Goal: Task Accomplishment & Management: Manage account settings

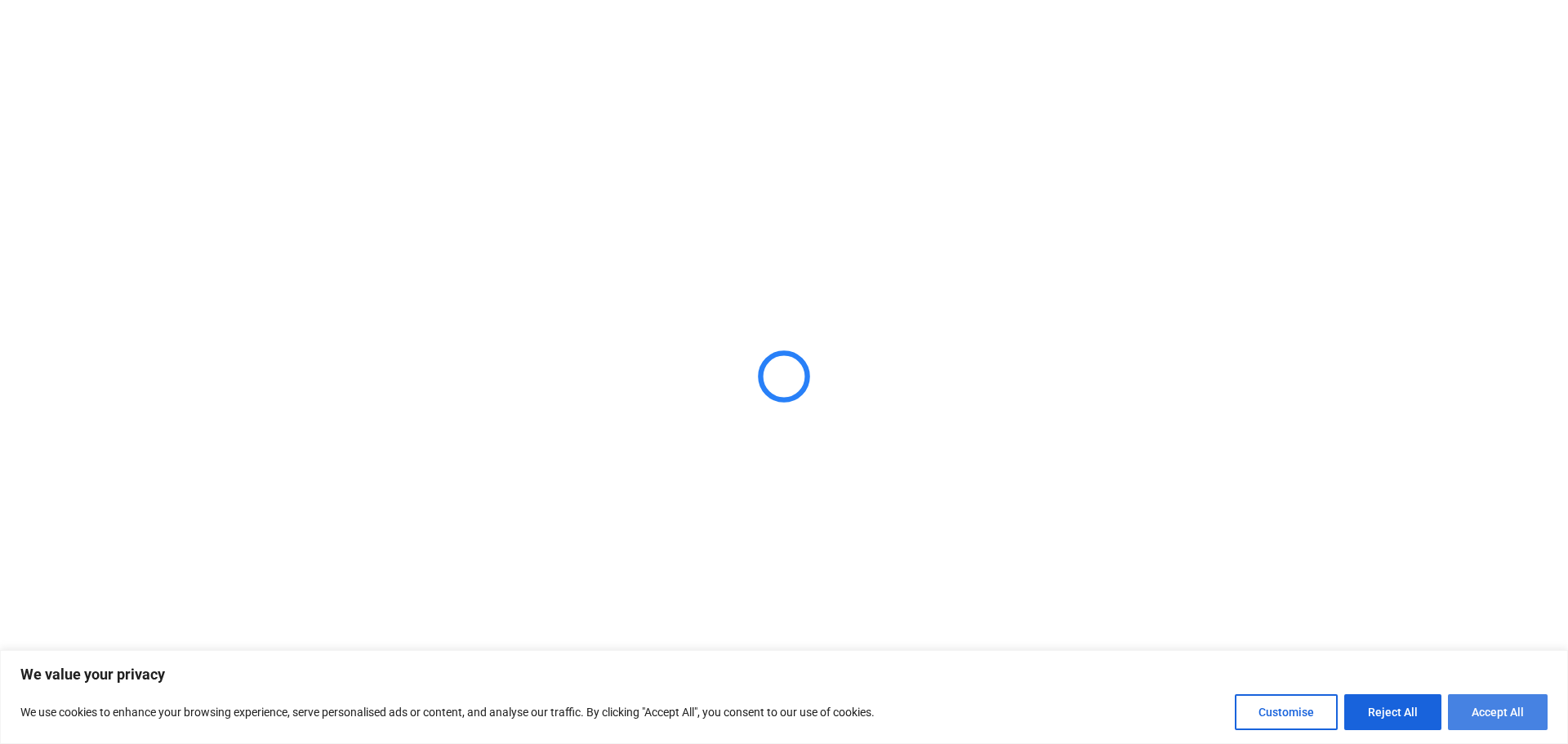
click at [1519, 720] on button "Accept All" at bounding box center [1498, 712] width 99 height 36
checkbox input "true"
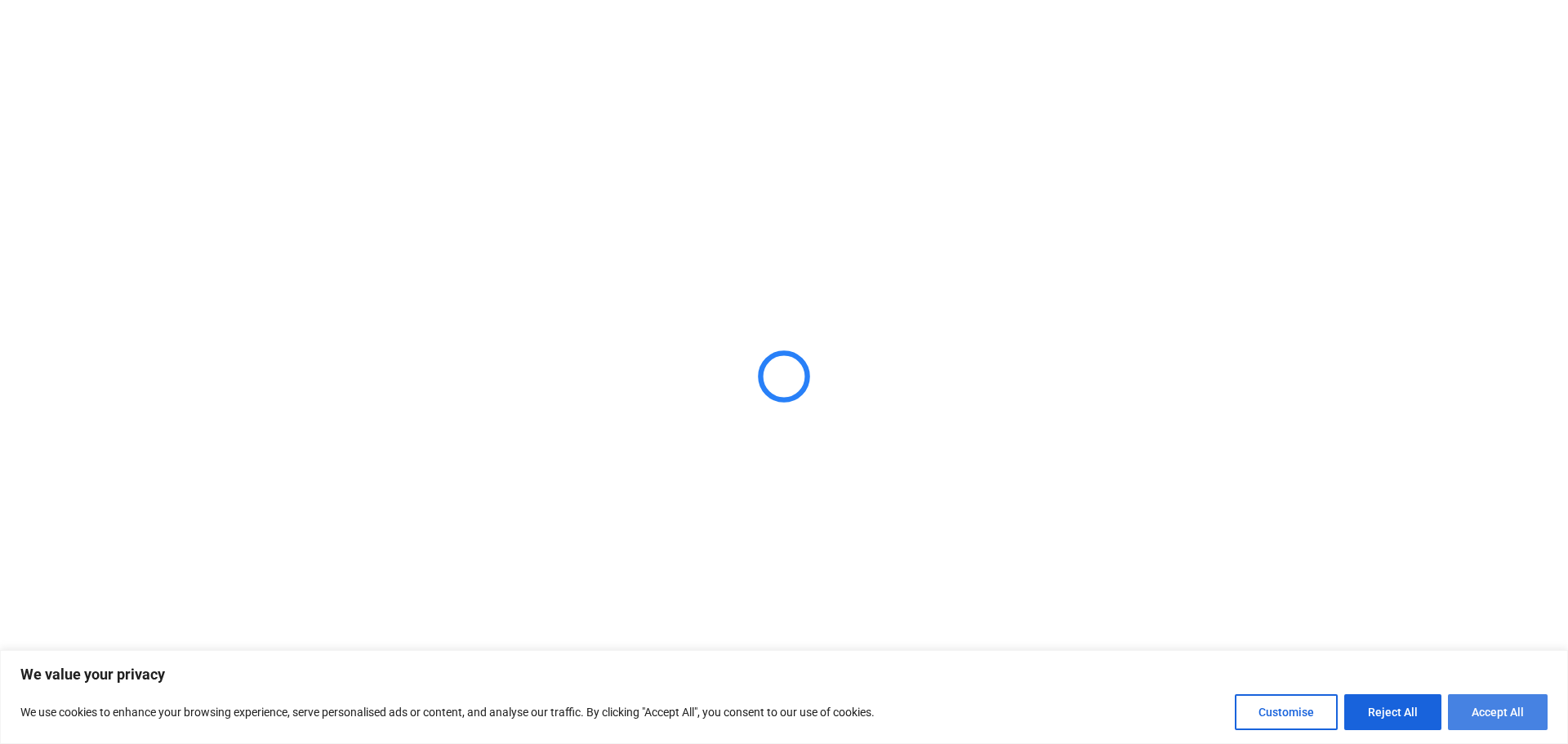
checkbox input "true"
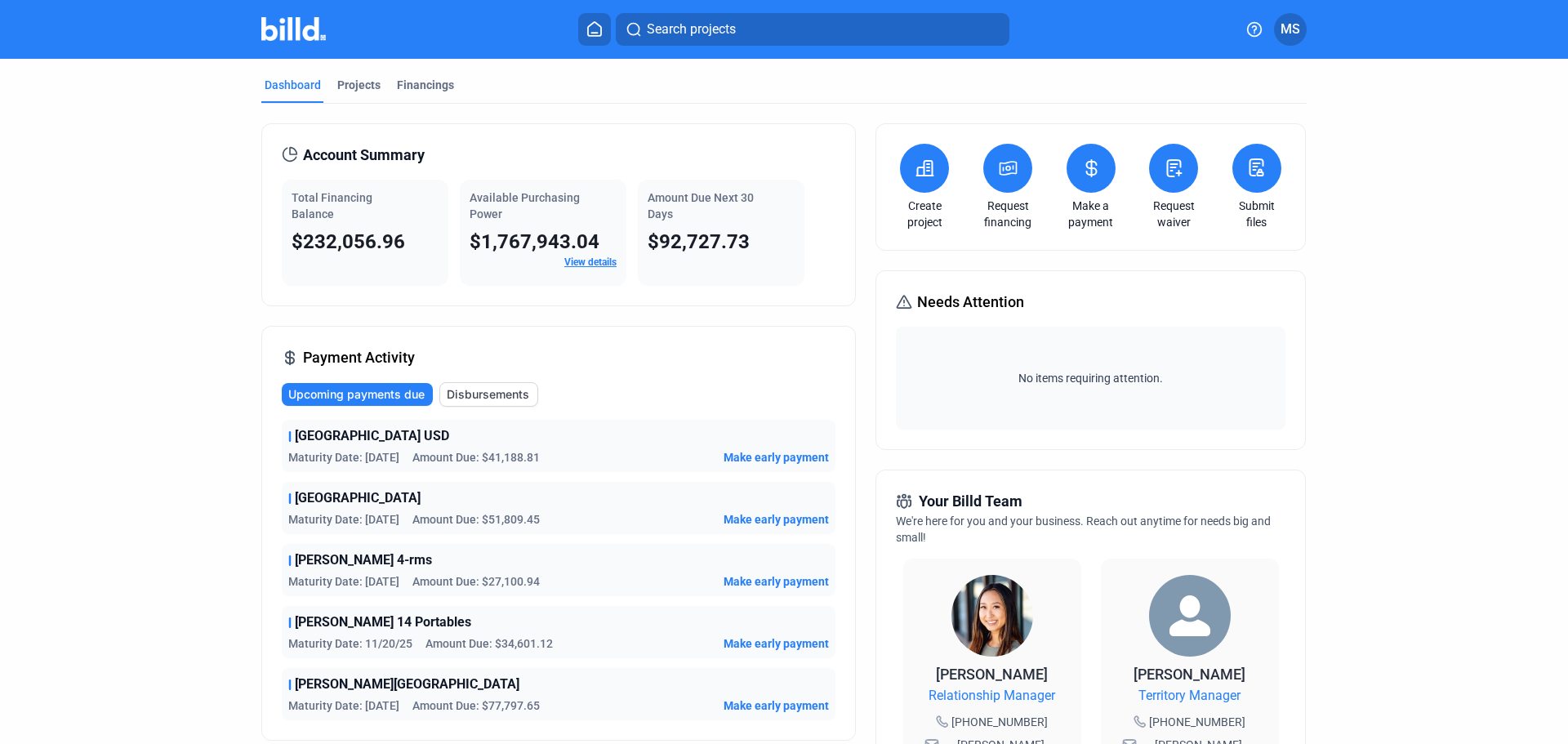
click at [346, 394] on span "Upcoming payments due" at bounding box center [357, 394] width 137 height 16
click at [333, 385] on button "Upcoming payments due" at bounding box center [357, 394] width 151 height 22
click at [336, 385] on button "Upcoming payments due" at bounding box center [357, 394] width 151 height 22
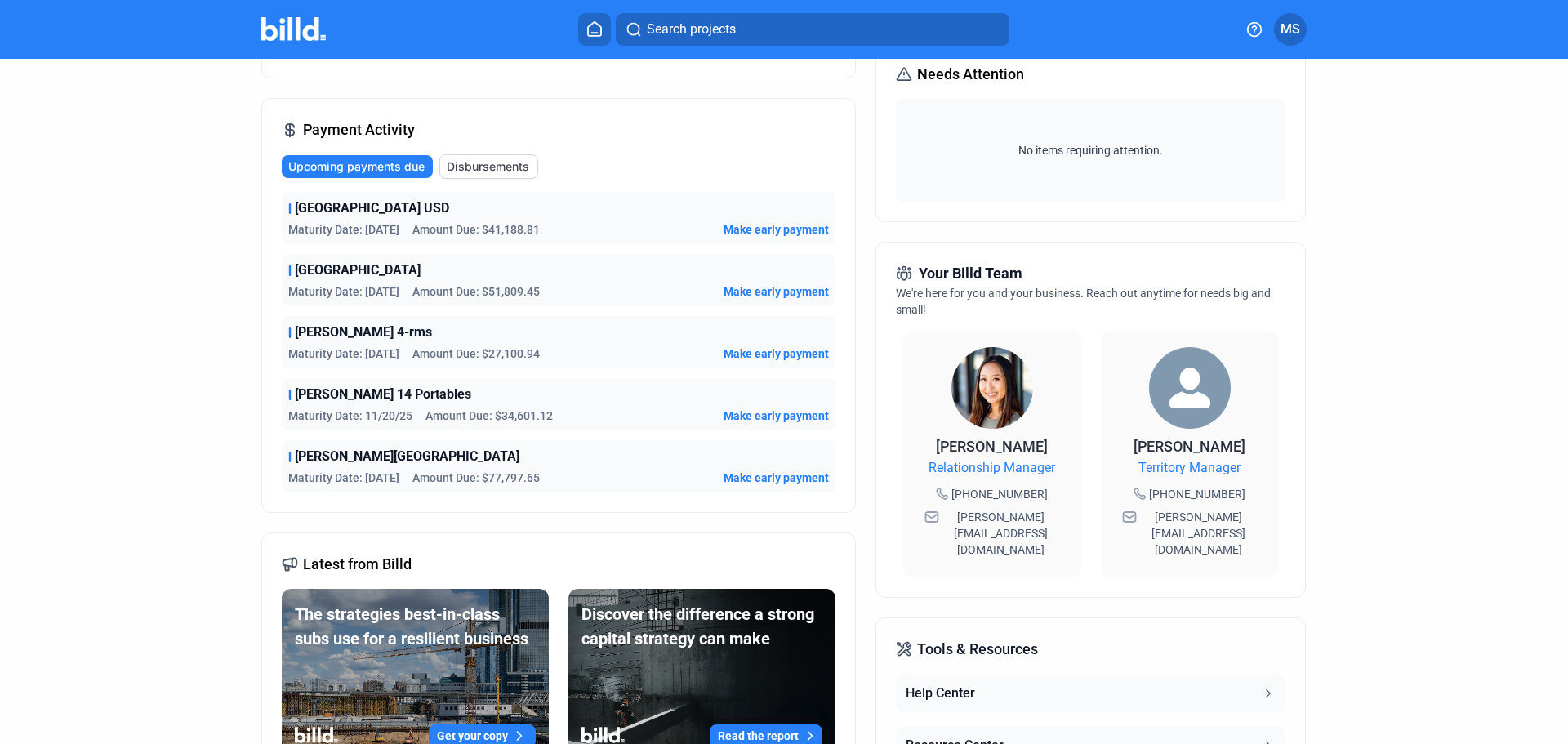
scroll to position [245, 0]
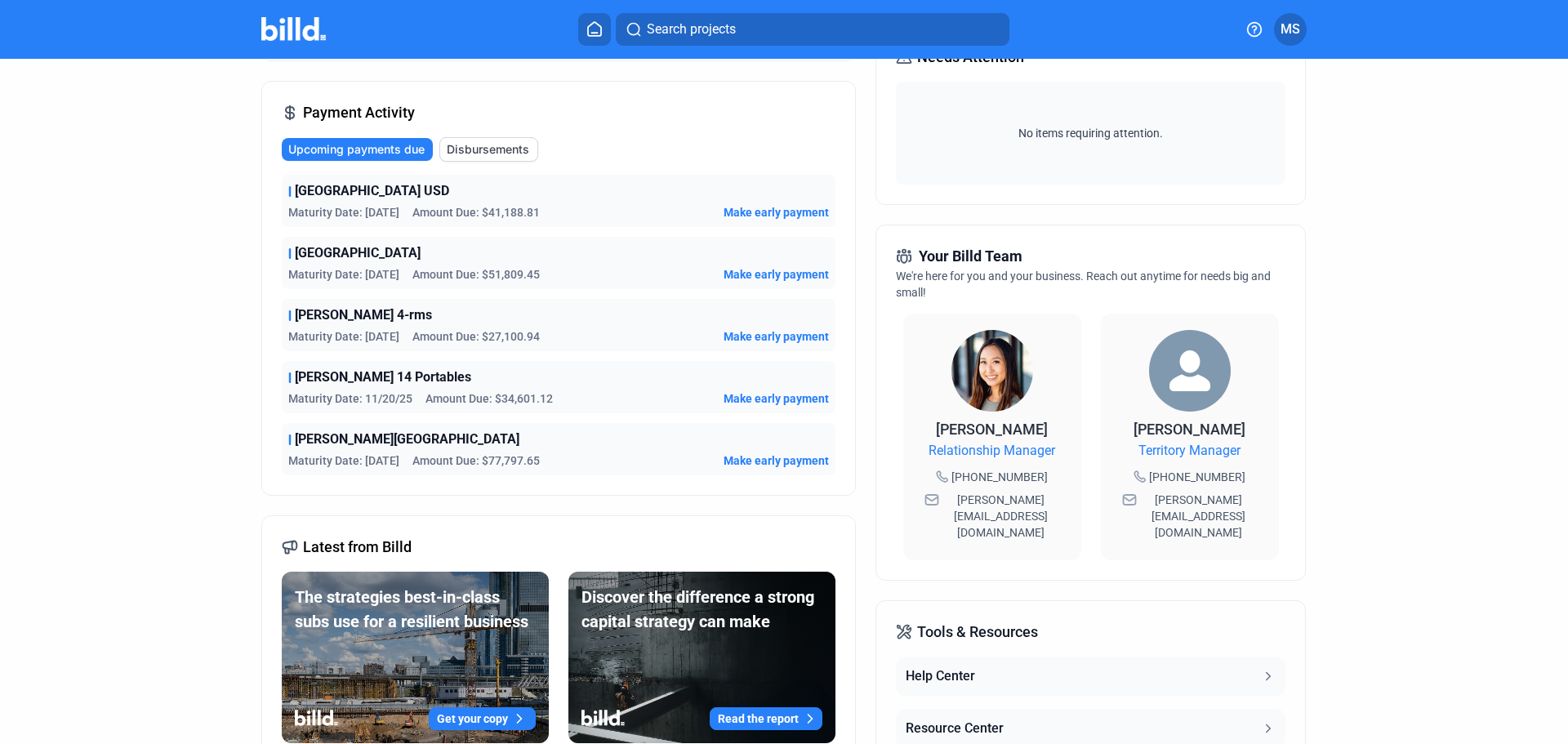
click at [491, 154] on span "Disbursements" at bounding box center [488, 149] width 82 height 16
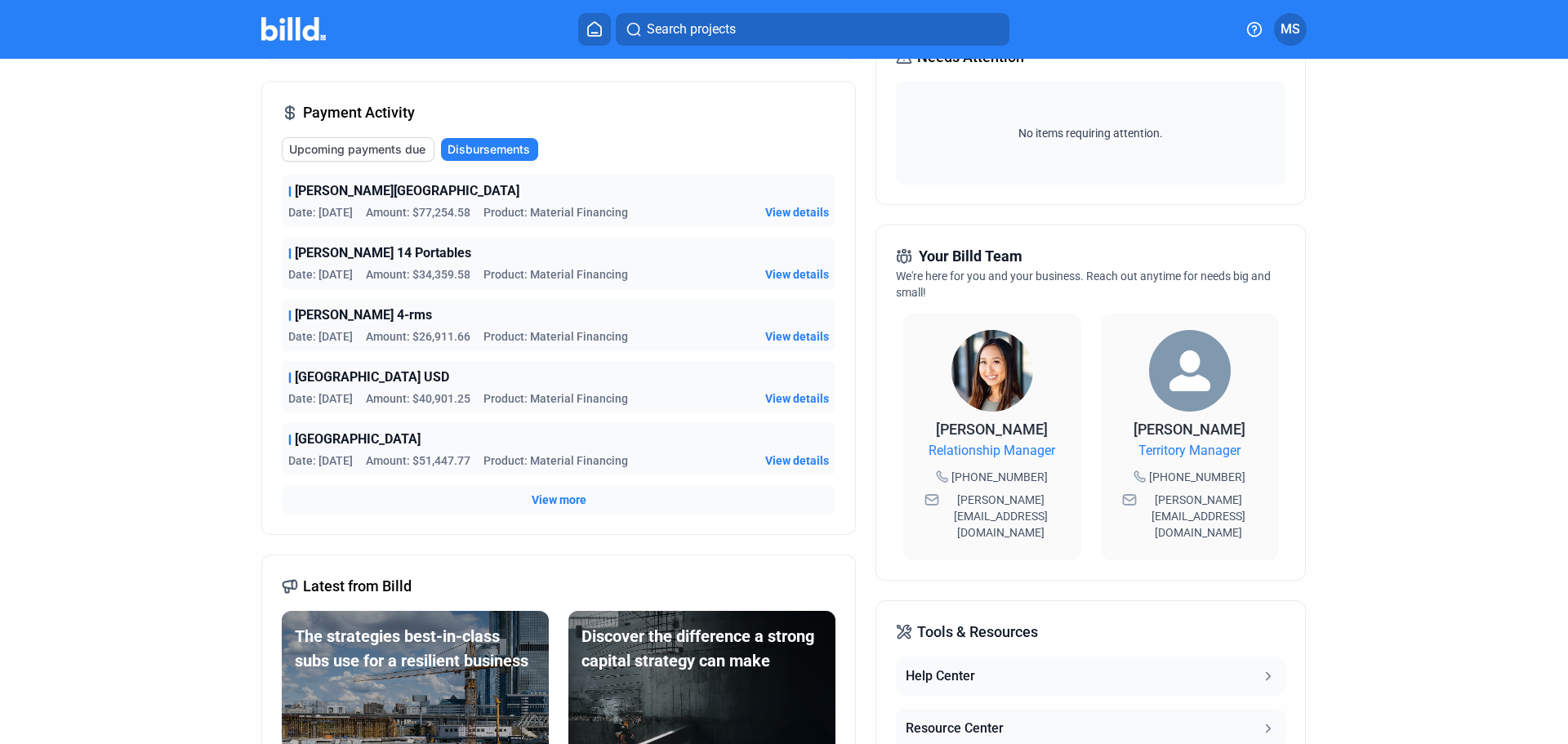
click at [384, 154] on span "Upcoming payments due" at bounding box center [357, 149] width 137 height 16
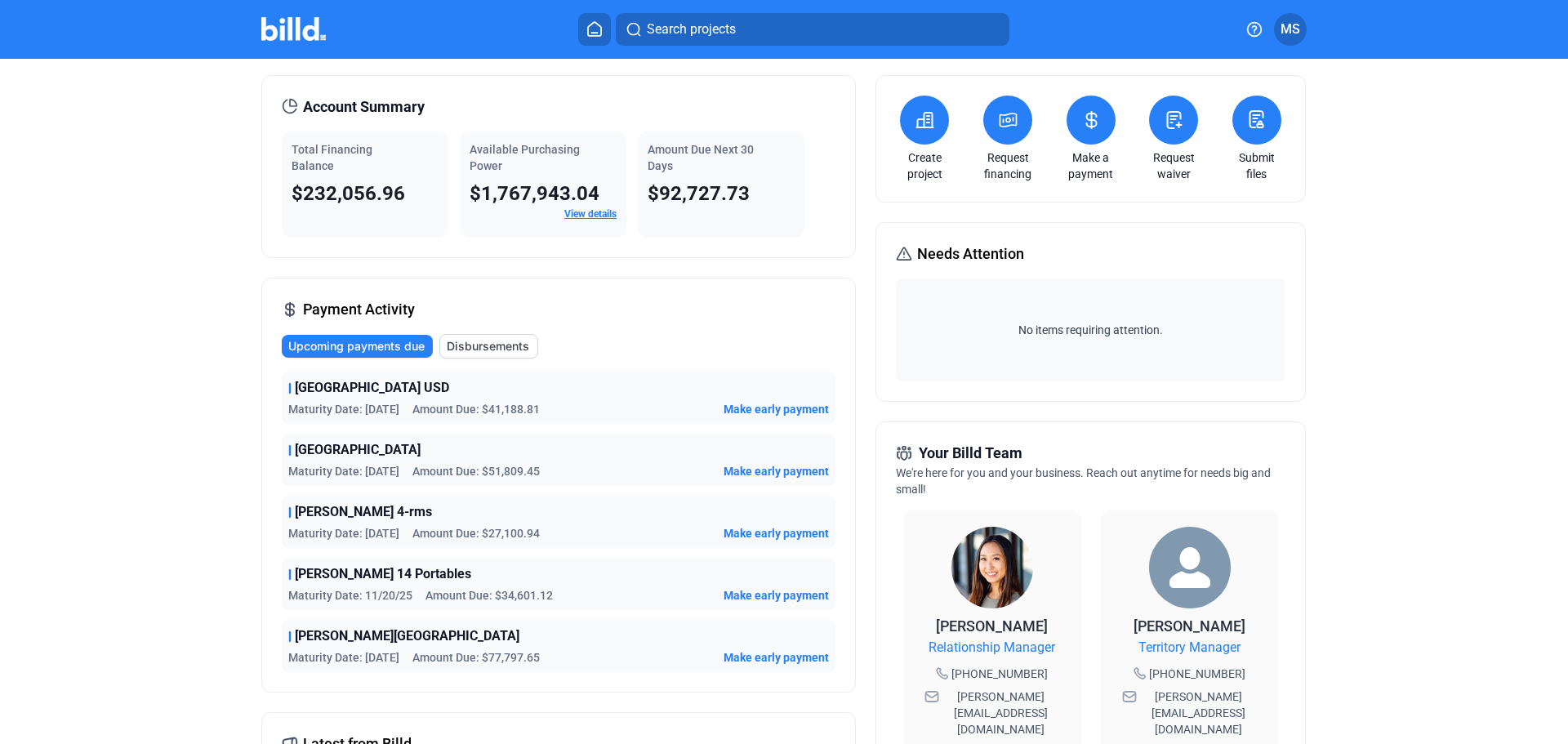
scroll to position [0, 0]
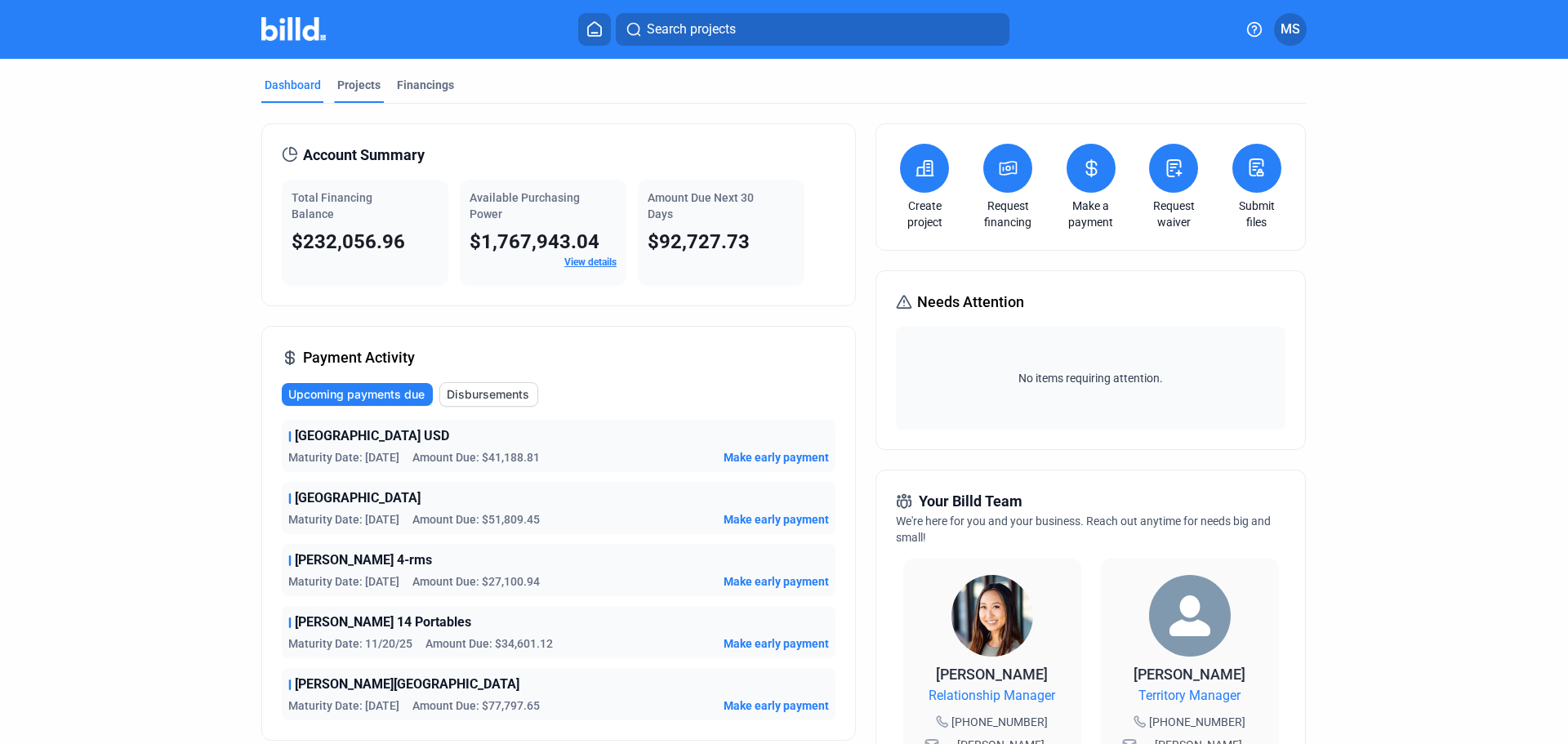
click at [365, 86] on div "Projects" at bounding box center [359, 84] width 43 height 16
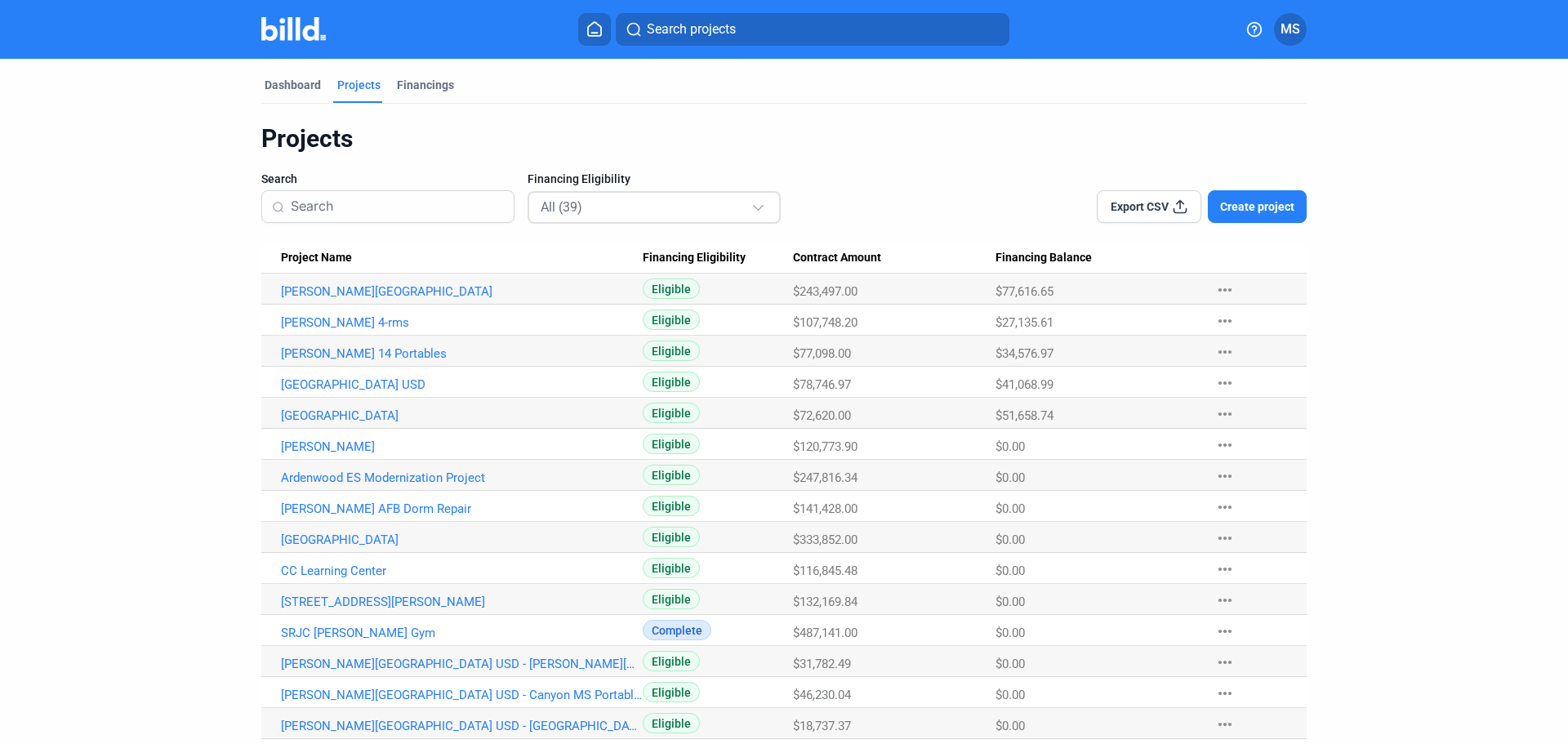
click at [588, 211] on div "All (39)" at bounding box center [646, 206] width 211 height 22
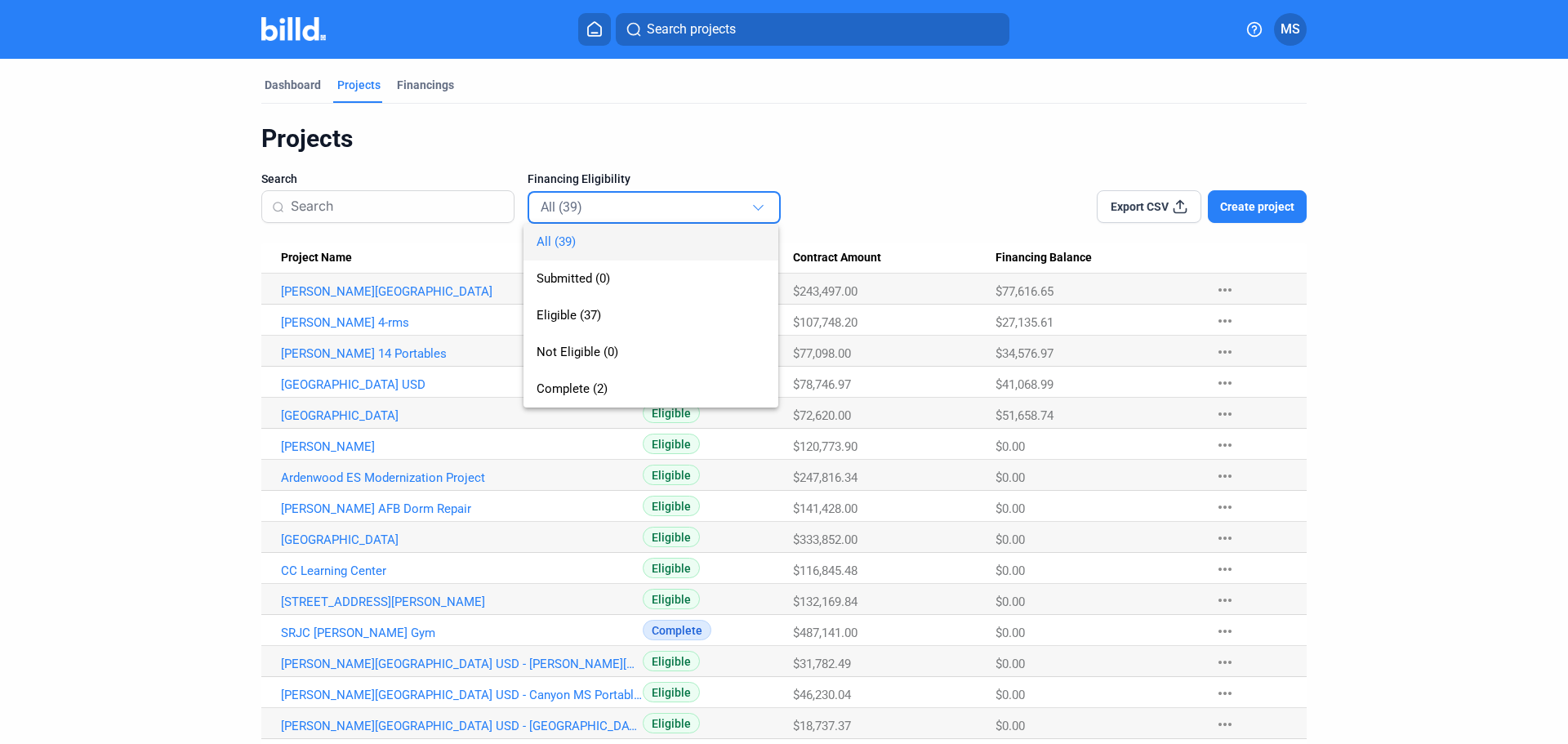
click at [741, 138] on div at bounding box center [784, 372] width 1568 height 744
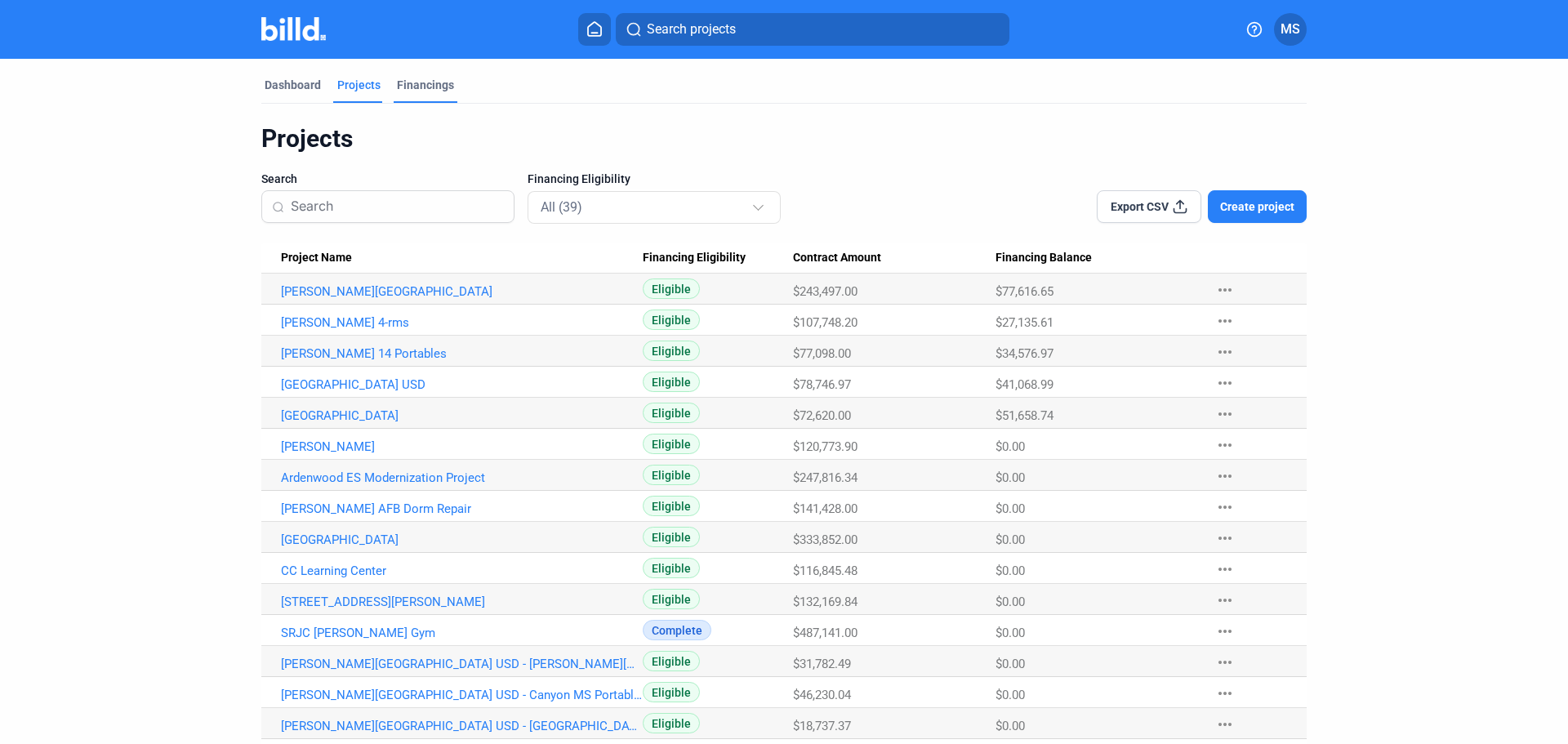
click at [404, 84] on div "Financings" at bounding box center [425, 84] width 57 height 16
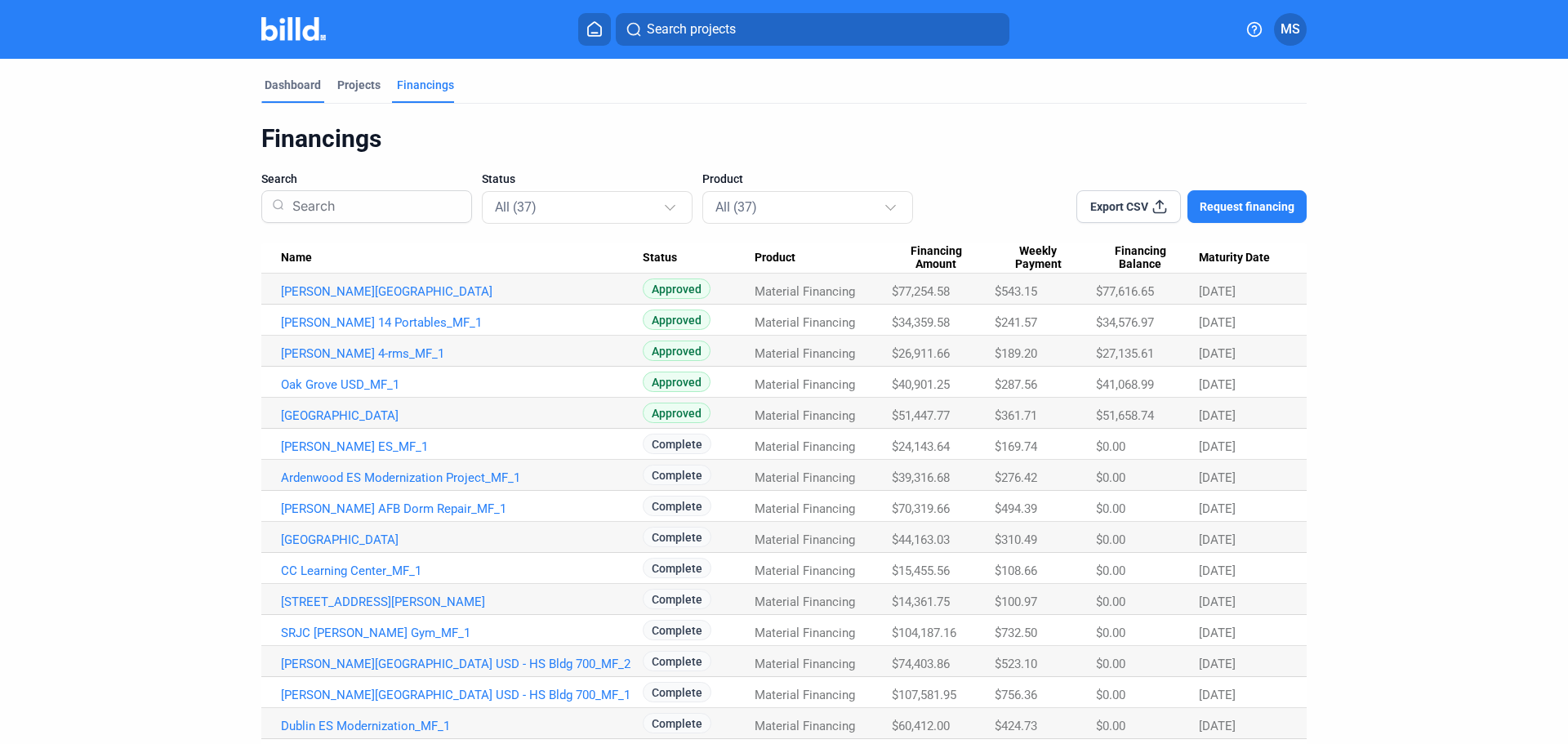
click at [295, 85] on div "Dashboard" at bounding box center [292, 84] width 56 height 16
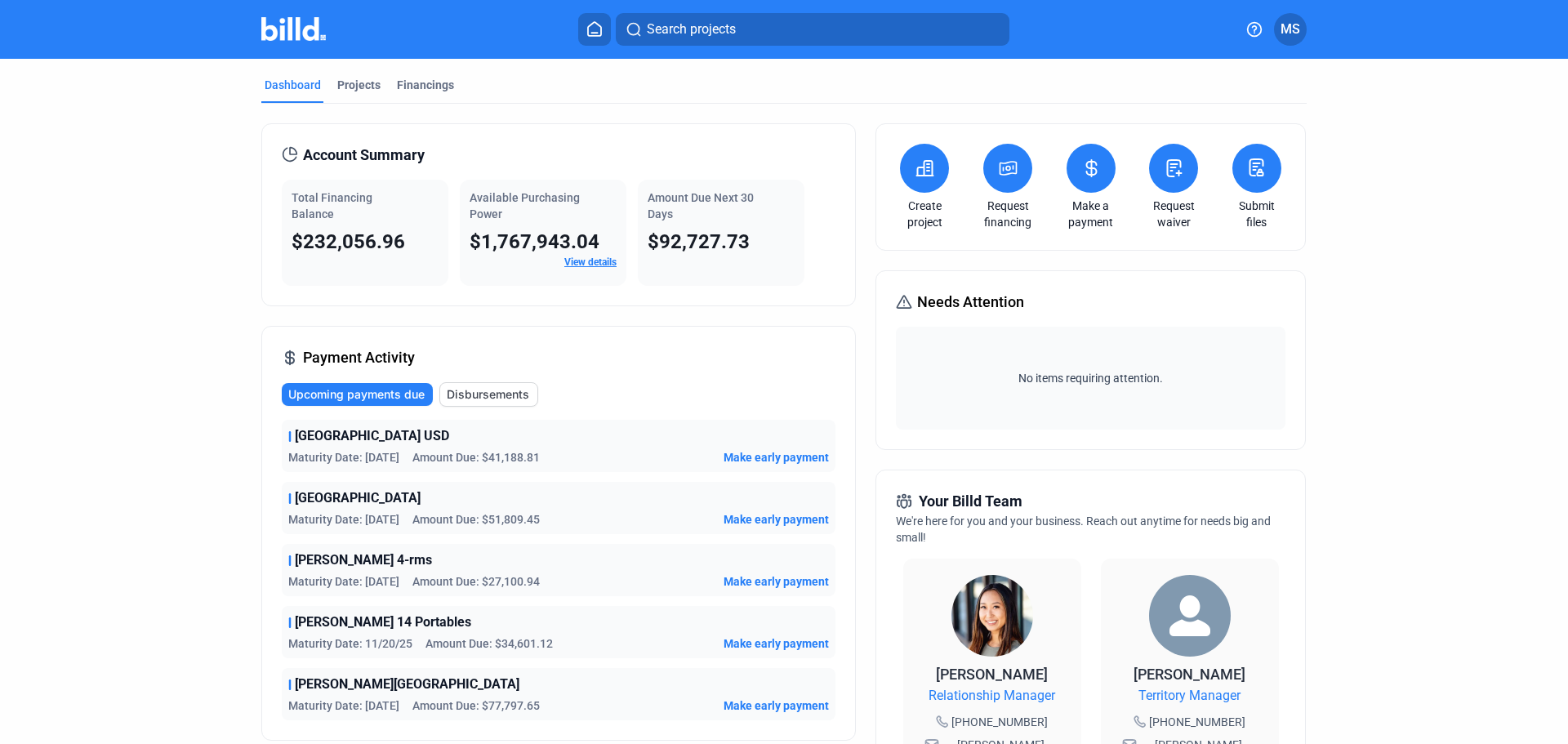
click at [1089, 170] on icon at bounding box center [1092, 168] width 21 height 20
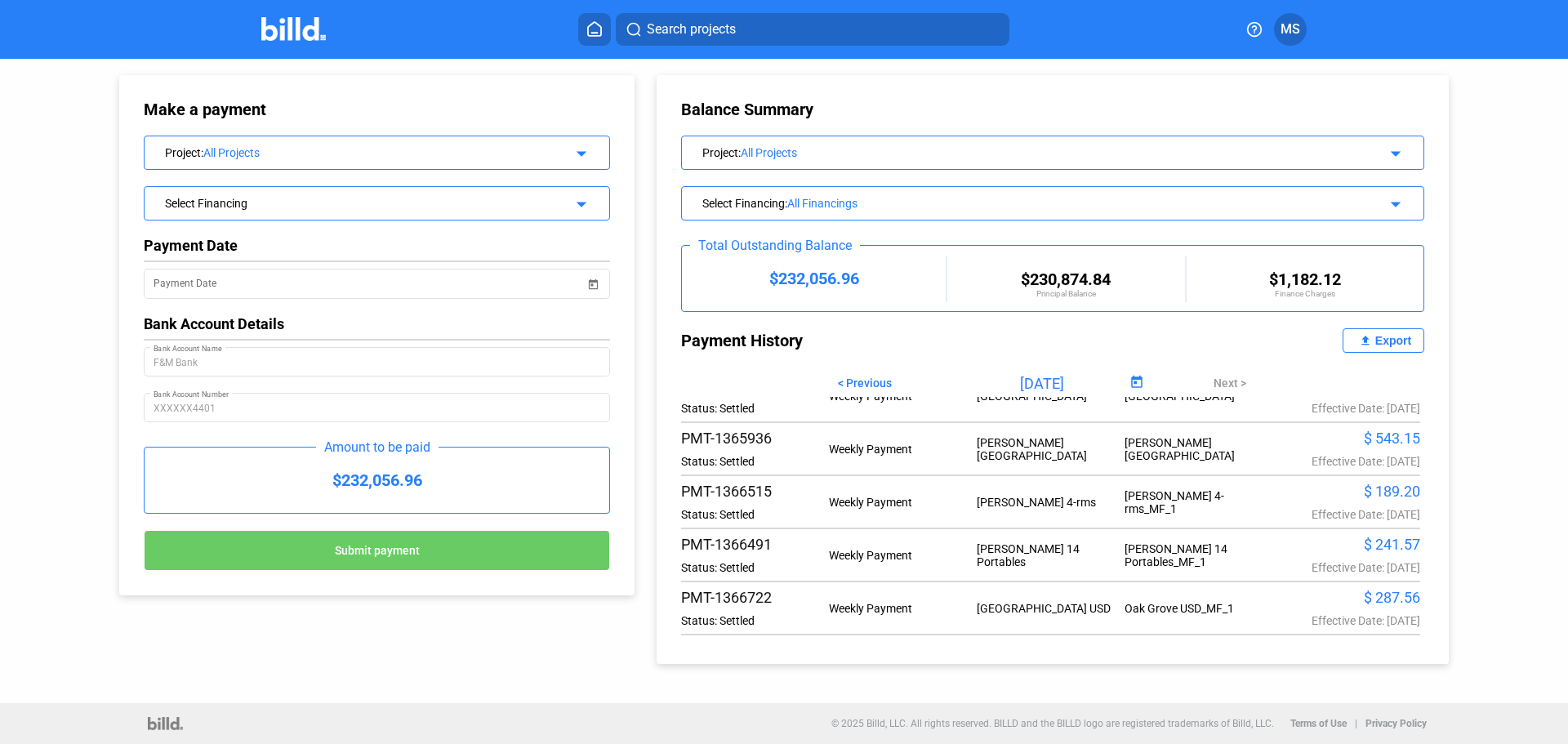
scroll to position [3, 0]
click at [862, 382] on span "< Previous" at bounding box center [865, 380] width 54 height 13
type input "[DATE]"
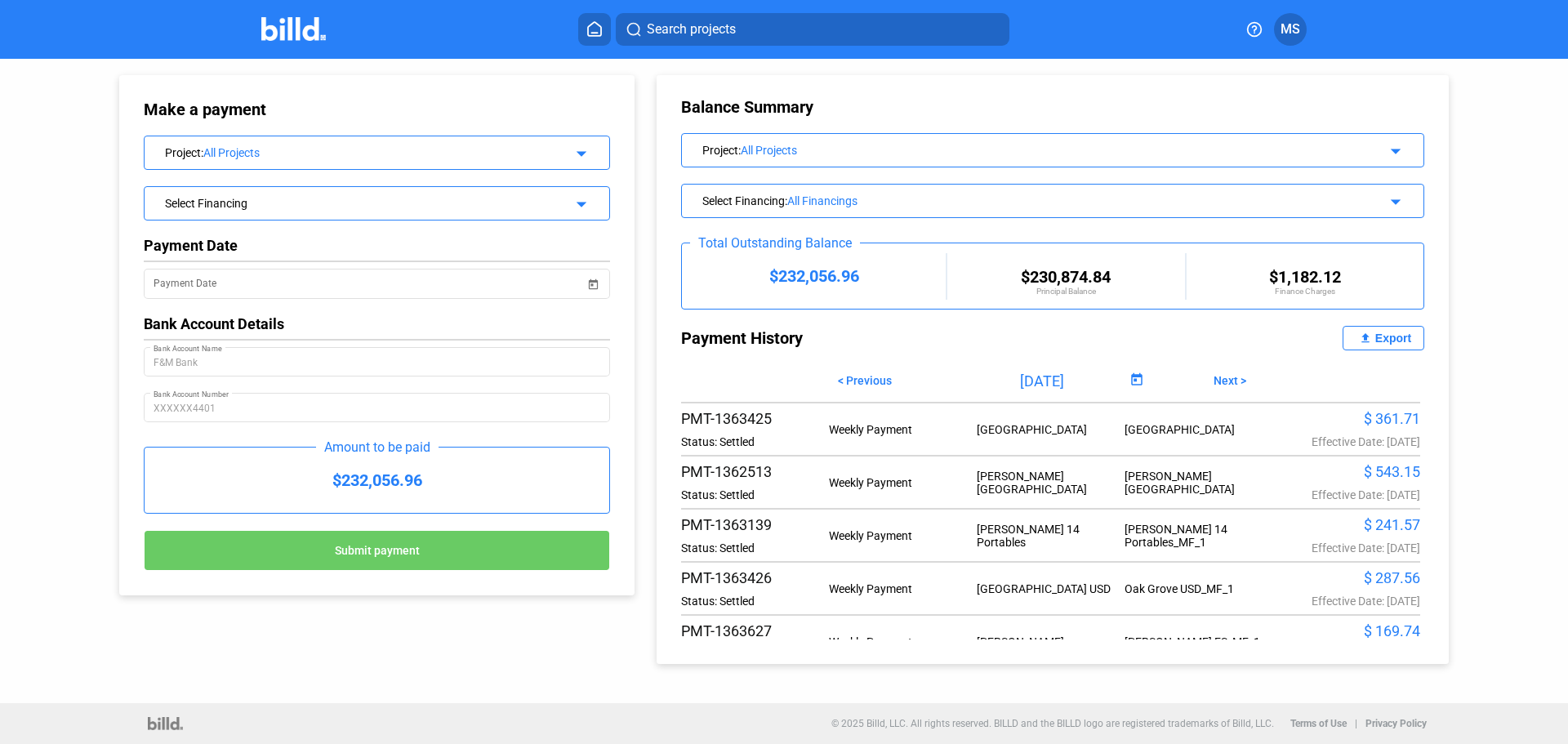
click at [1416, 635] on div "Balance Summary Project : All Projects arrow_drop_down Select Financing : All F…" at bounding box center [1052, 369] width 792 height 588
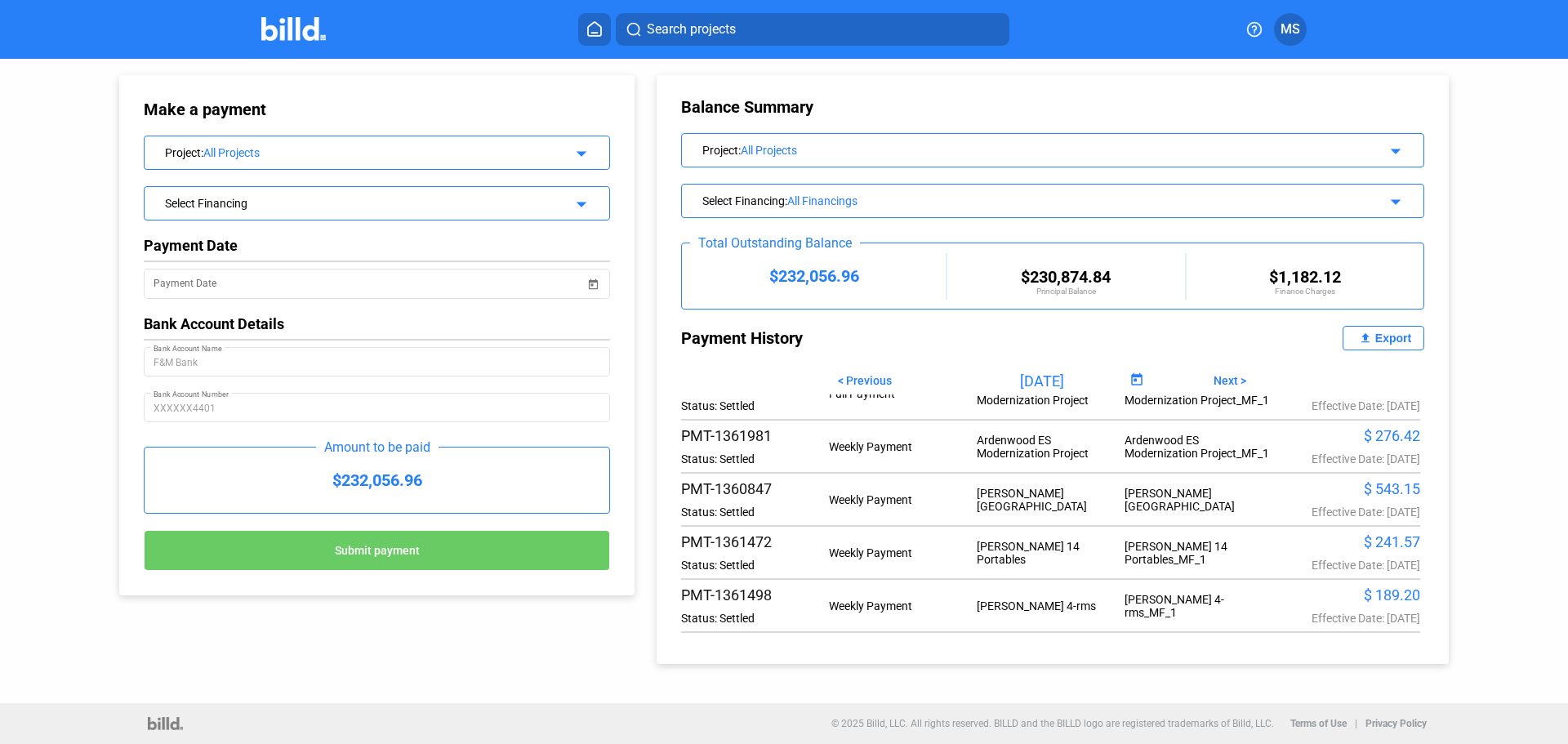
scroll to position [656, 0]
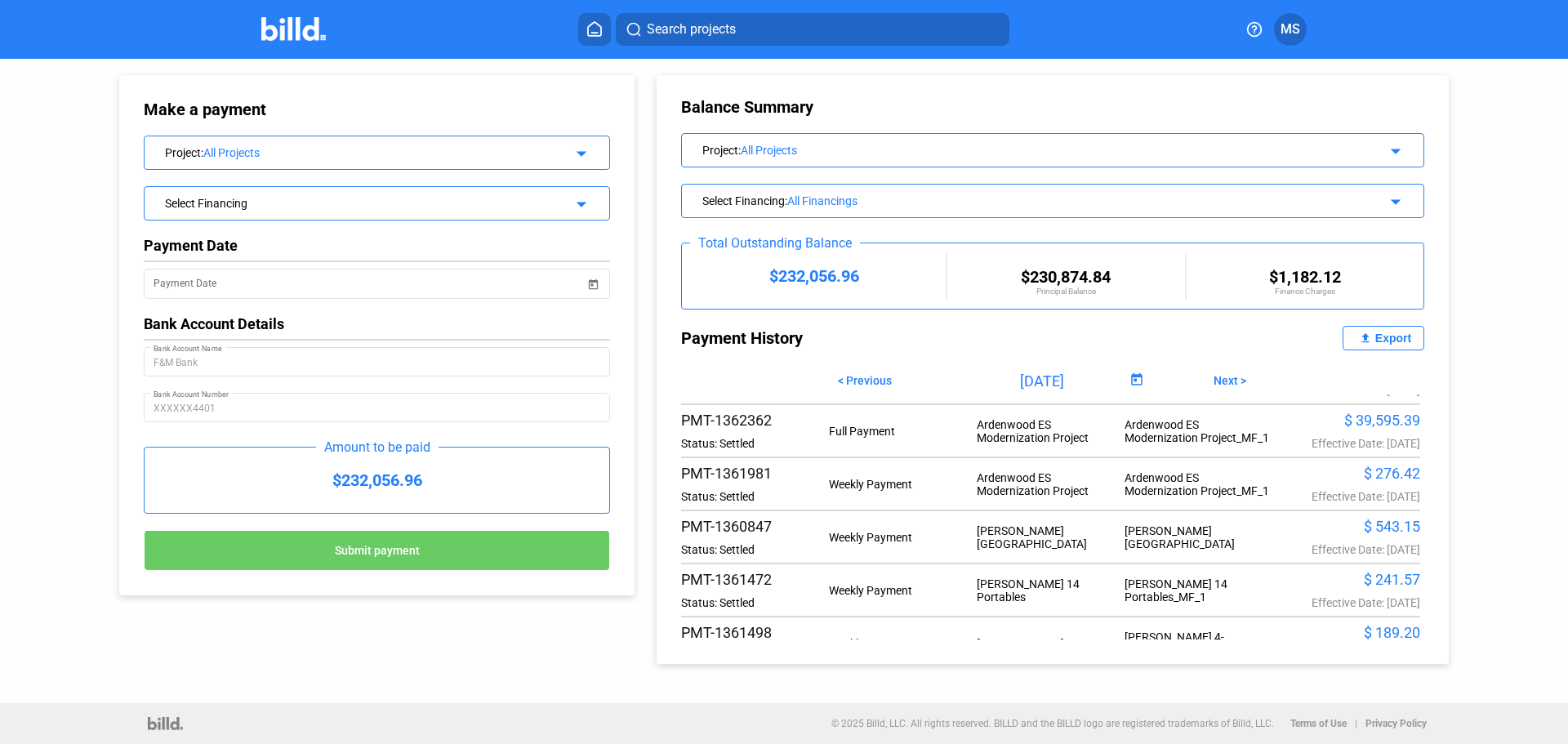
click at [1341, 428] on div "$ 39,595.39" at bounding box center [1346, 420] width 148 height 17
click at [1344, 428] on div "$ 39,595.39" at bounding box center [1346, 420] width 148 height 17
click at [1346, 428] on div "$ 39,595.39" at bounding box center [1346, 420] width 148 height 17
click at [739, 428] on div "PMT-1362362" at bounding box center [755, 420] width 148 height 17
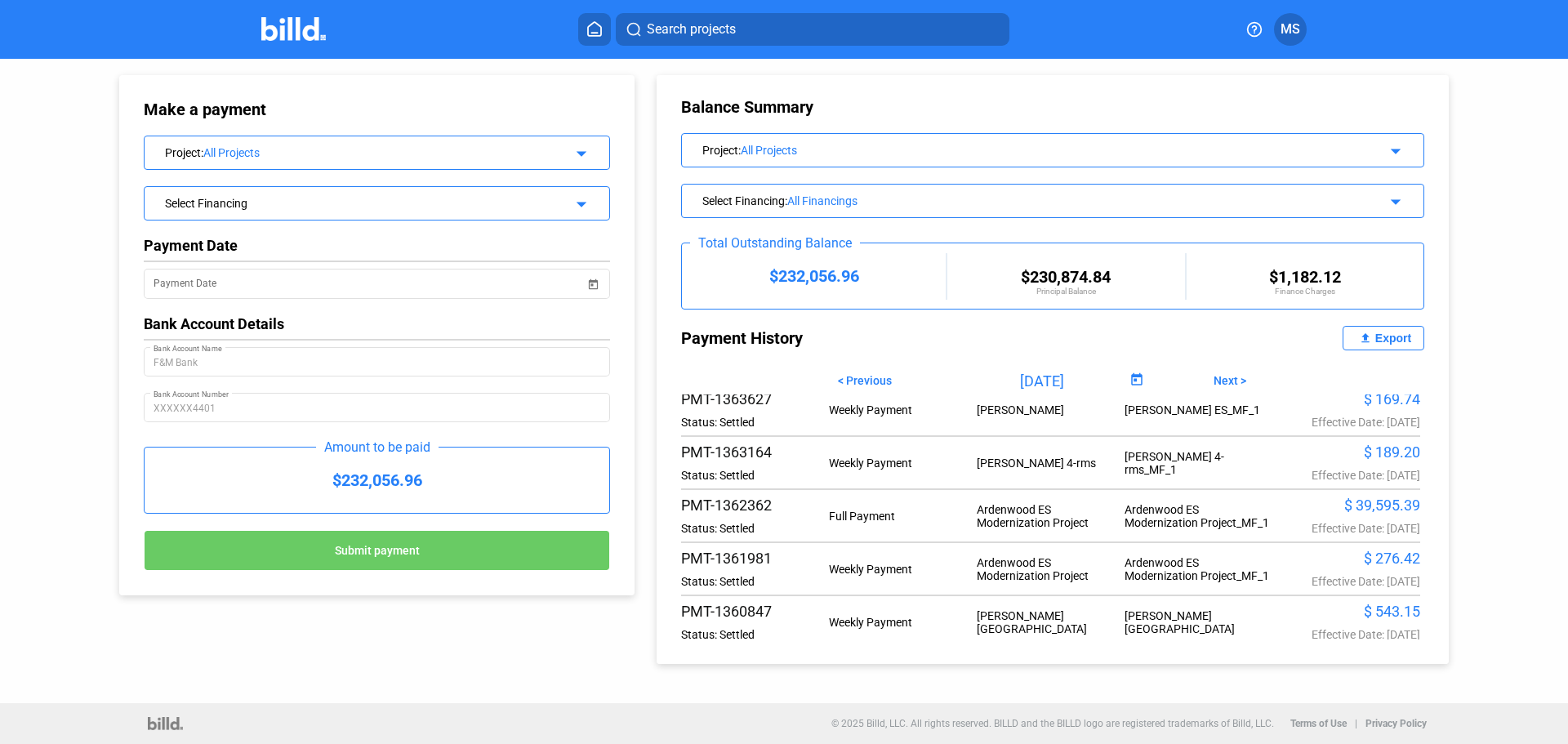
scroll to position [572, 0]
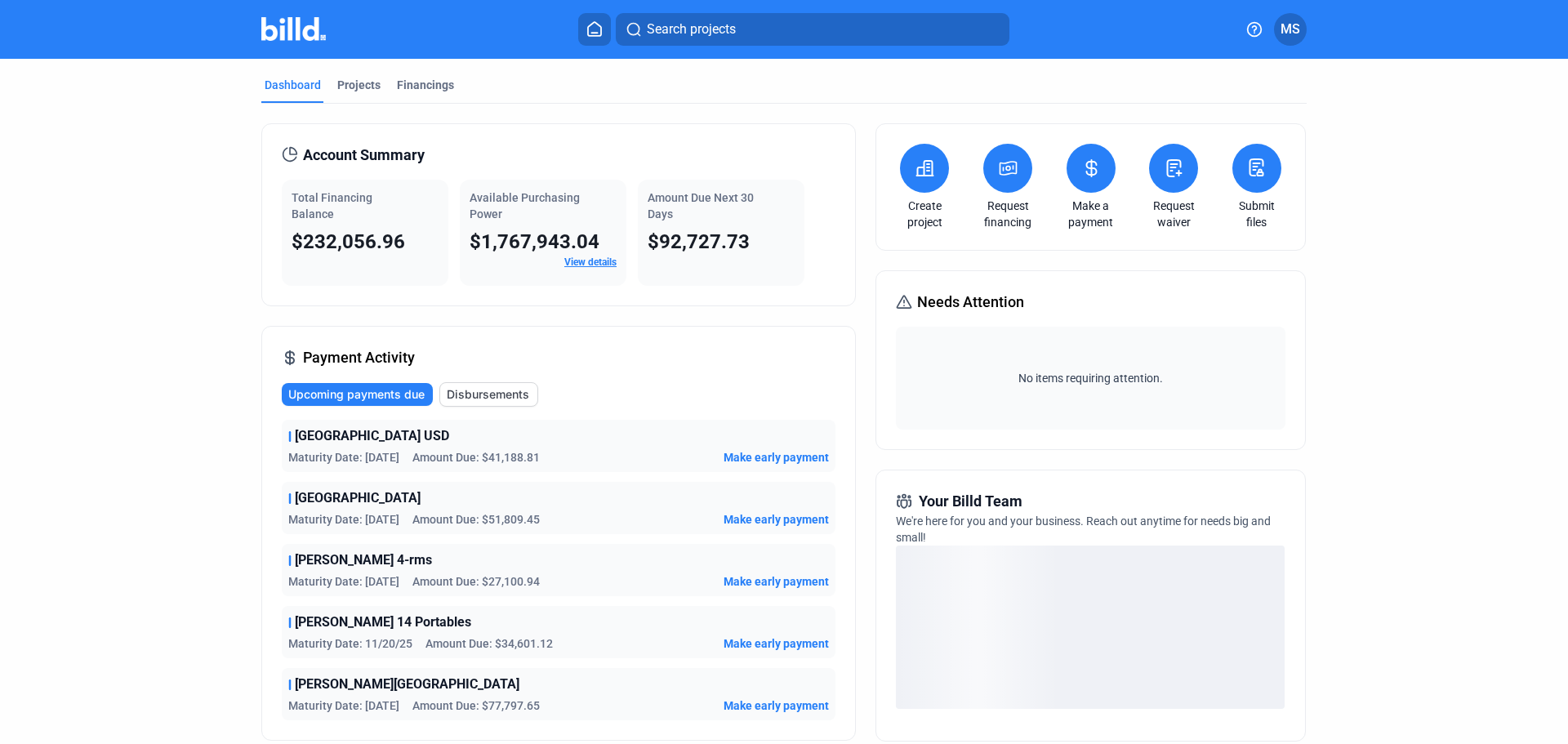
click at [349, 75] on mat-tab-group "Dashboard Projects Financings Account Summary Total Financing Balance $232,056.…" at bounding box center [784, 573] width 1045 height 1029
click at [349, 82] on div "Projects" at bounding box center [359, 84] width 43 height 16
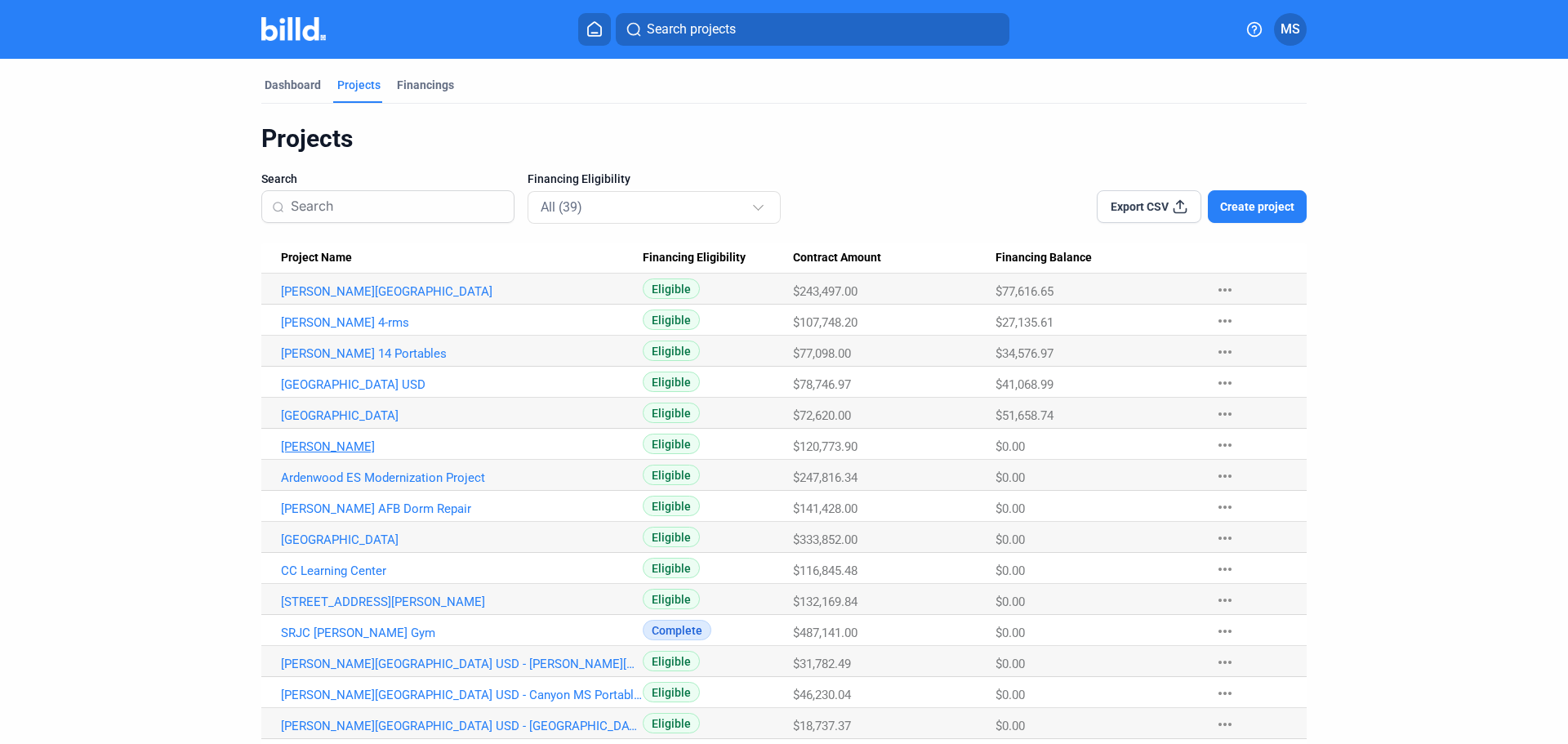
click at [354, 444] on link "[PERSON_NAME]" at bounding box center [462, 447] width 362 height 15
click at [343, 444] on link "[PERSON_NAME]" at bounding box center [462, 447] width 362 height 15
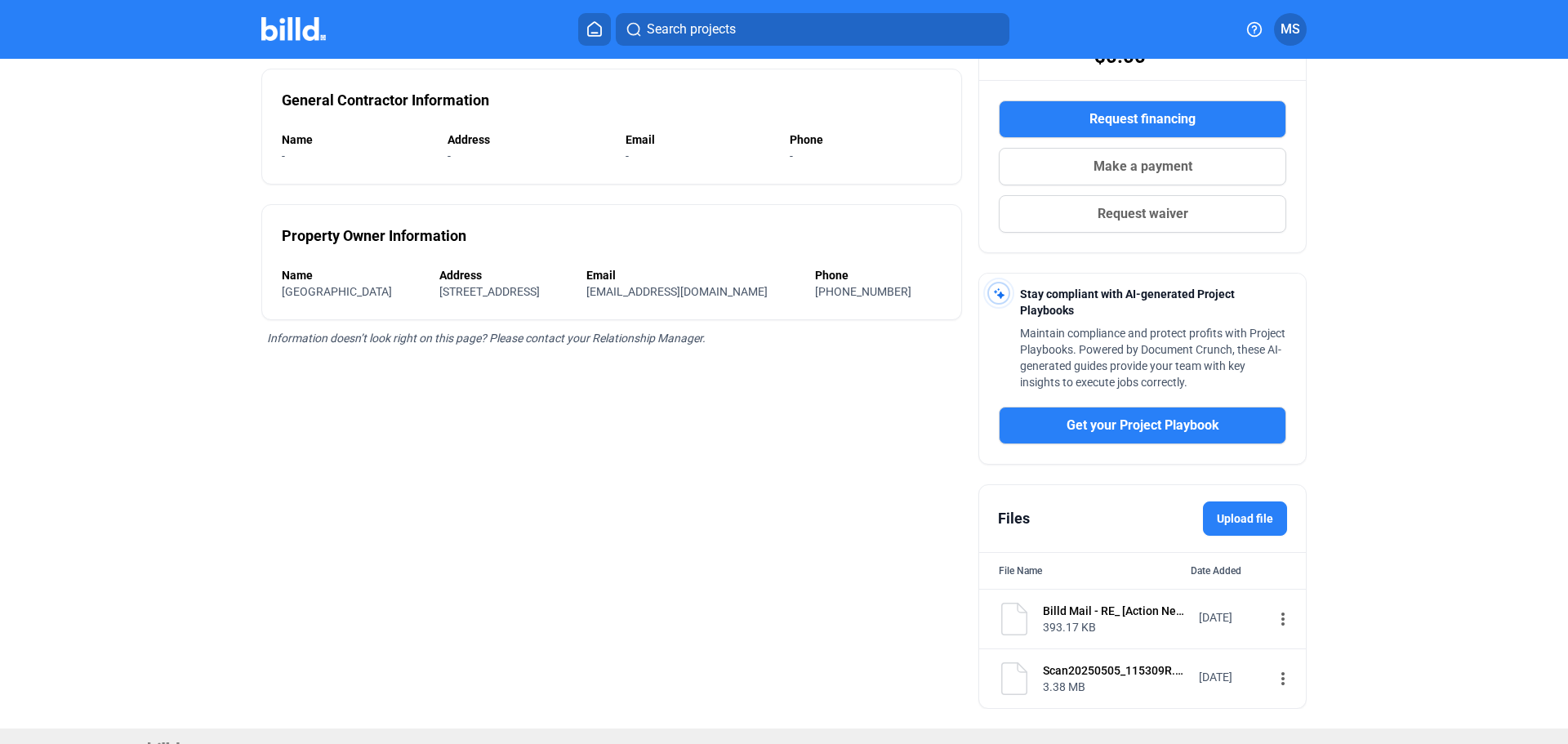
scroll to position [288, 0]
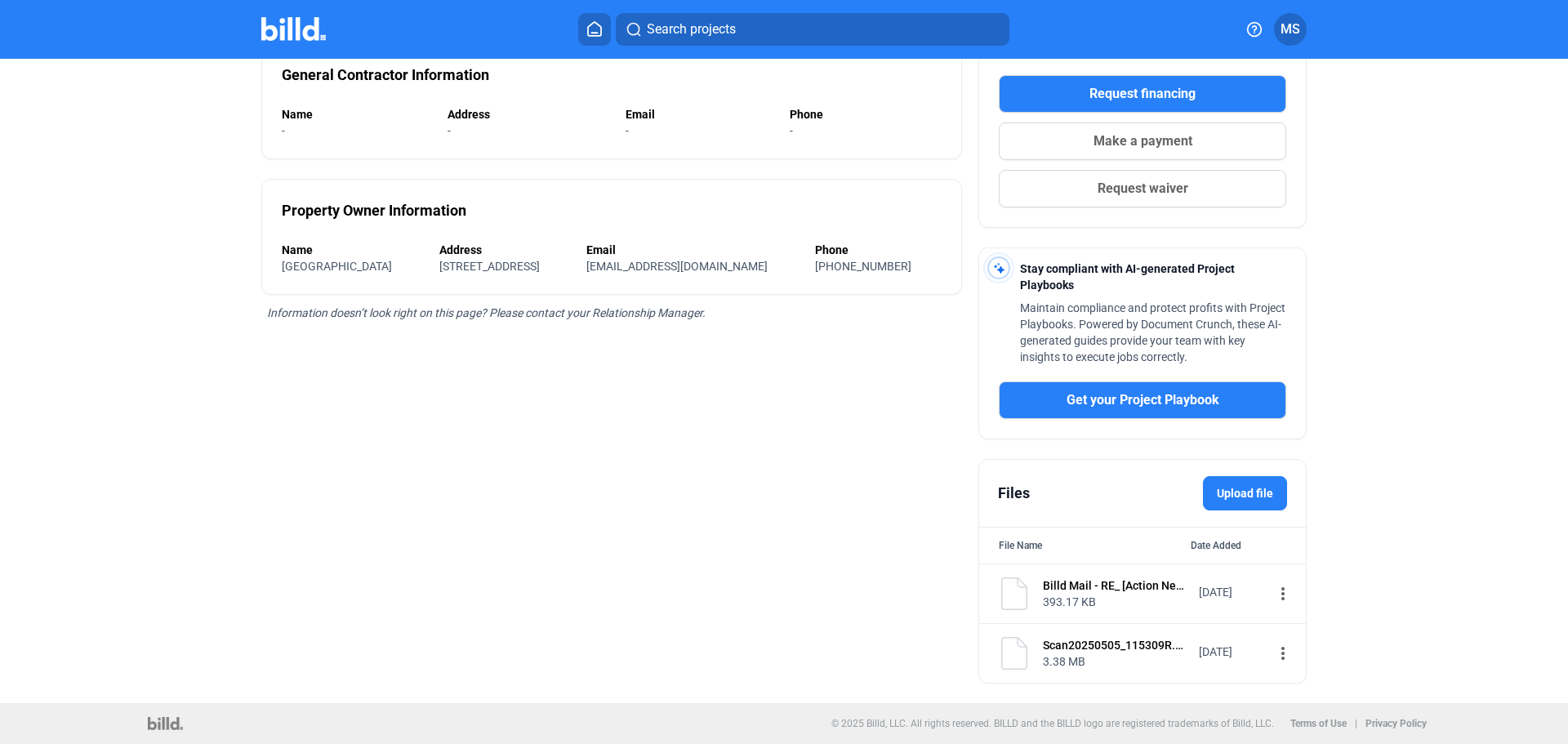
click at [1017, 656] on img at bounding box center [1014, 653] width 33 height 33
click at [1208, 650] on div "[DATE]" at bounding box center [1232, 651] width 66 height 16
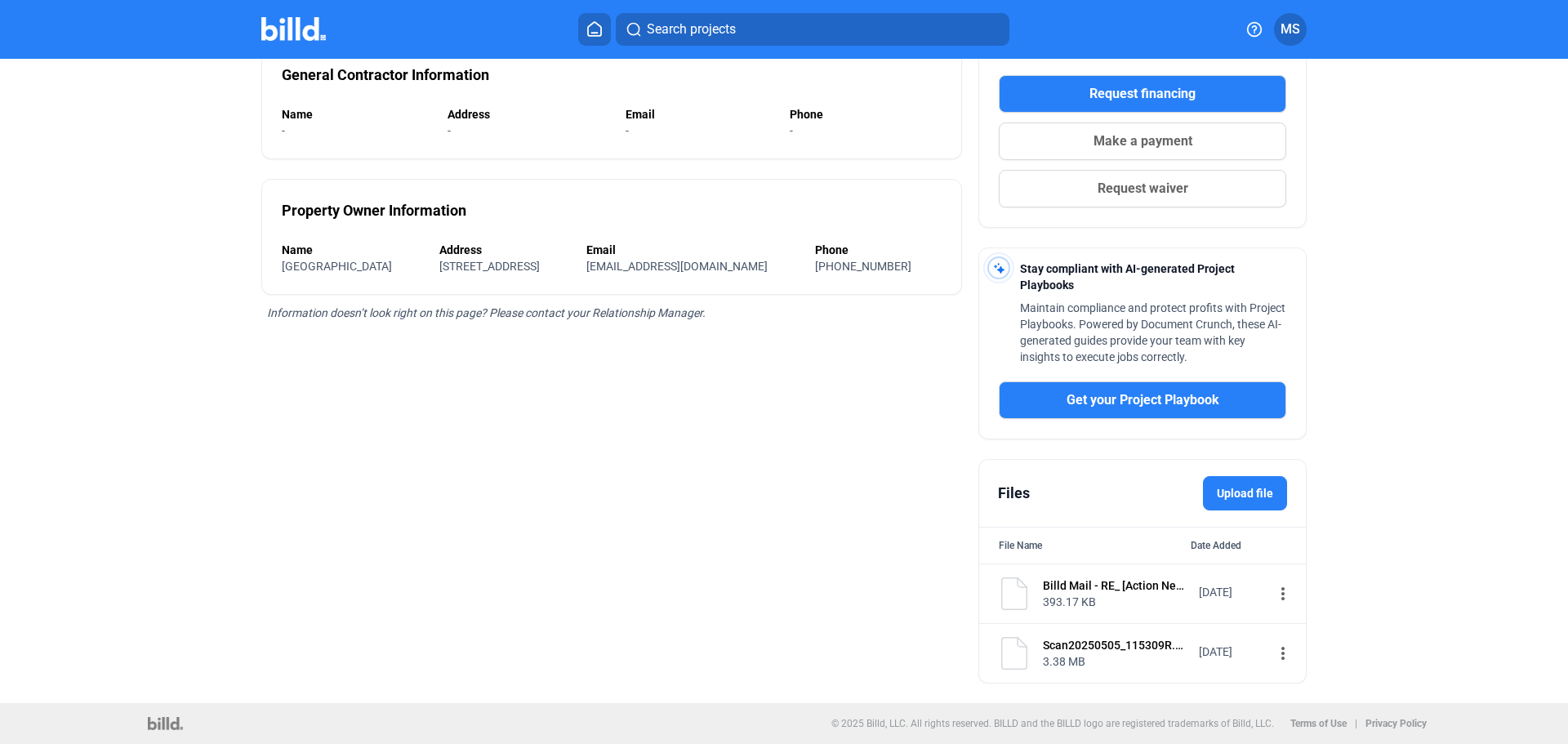
click at [1208, 650] on div "[DATE]" at bounding box center [1232, 651] width 66 height 16
click at [1031, 650] on div "Scan20250505_115309R.pdf 3.38 MB" at bounding box center [1095, 655] width 194 height 37
click at [1273, 589] on mat-icon "more_vert" at bounding box center [1282, 593] width 20 height 20
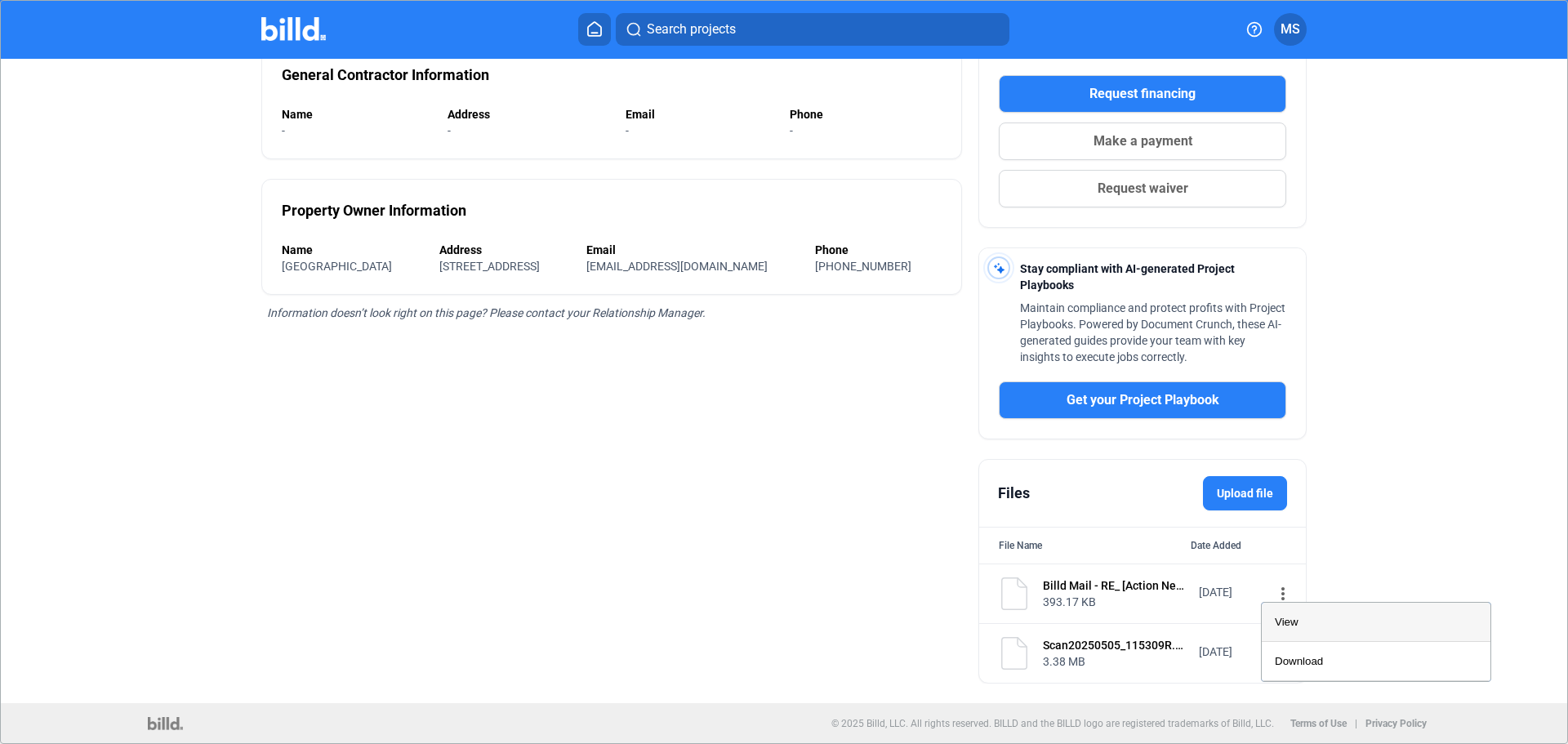
click at [1315, 620] on div "View" at bounding box center [1376, 622] width 202 height 39
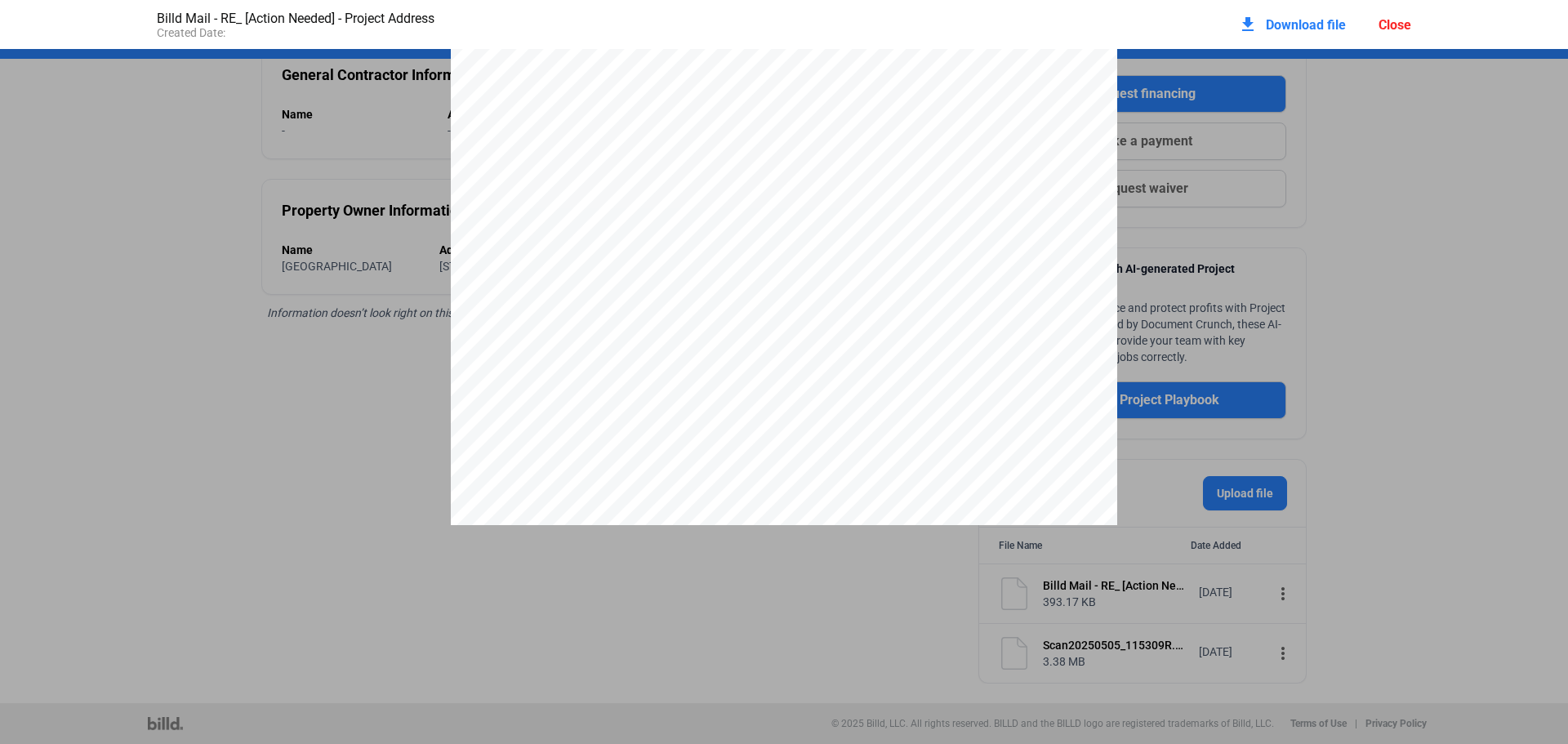
scroll to position [0, 0]
click at [736, 585] on pdf-viewer "[PERSON_NAME] <[PERSON_NAME][EMAIL_ADDRESS][DOMAIN_NAME]> RE: [Action Needed] -…" at bounding box center [784, 346] width 1568 height 595
click at [1008, 651] on div "Billd Mail - RE_ [Action Needed] - Project Address Created Date: download Downl…" at bounding box center [784, 372] width 1568 height 744
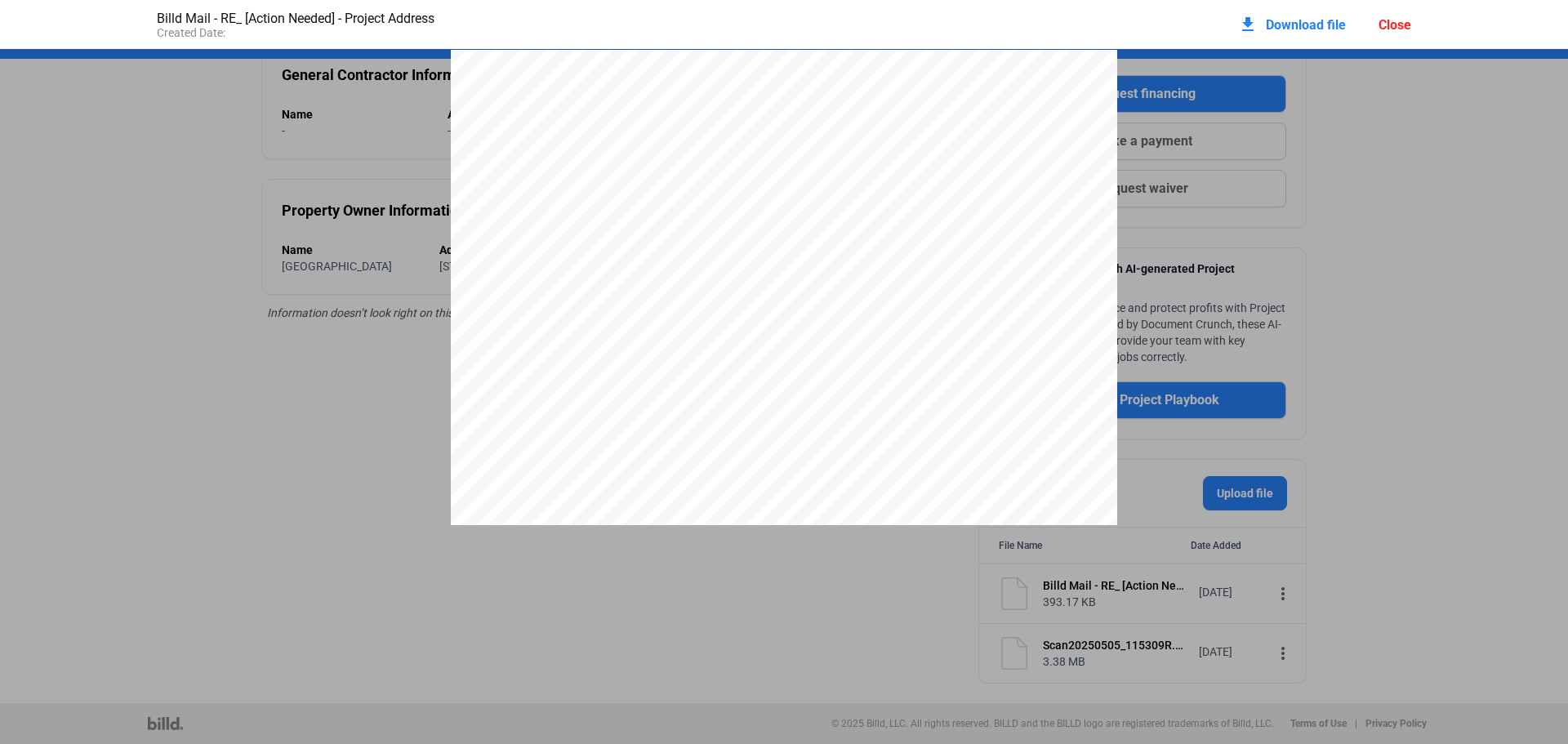
click at [1395, 22] on div "Close" at bounding box center [1395, 24] width 33 height 16
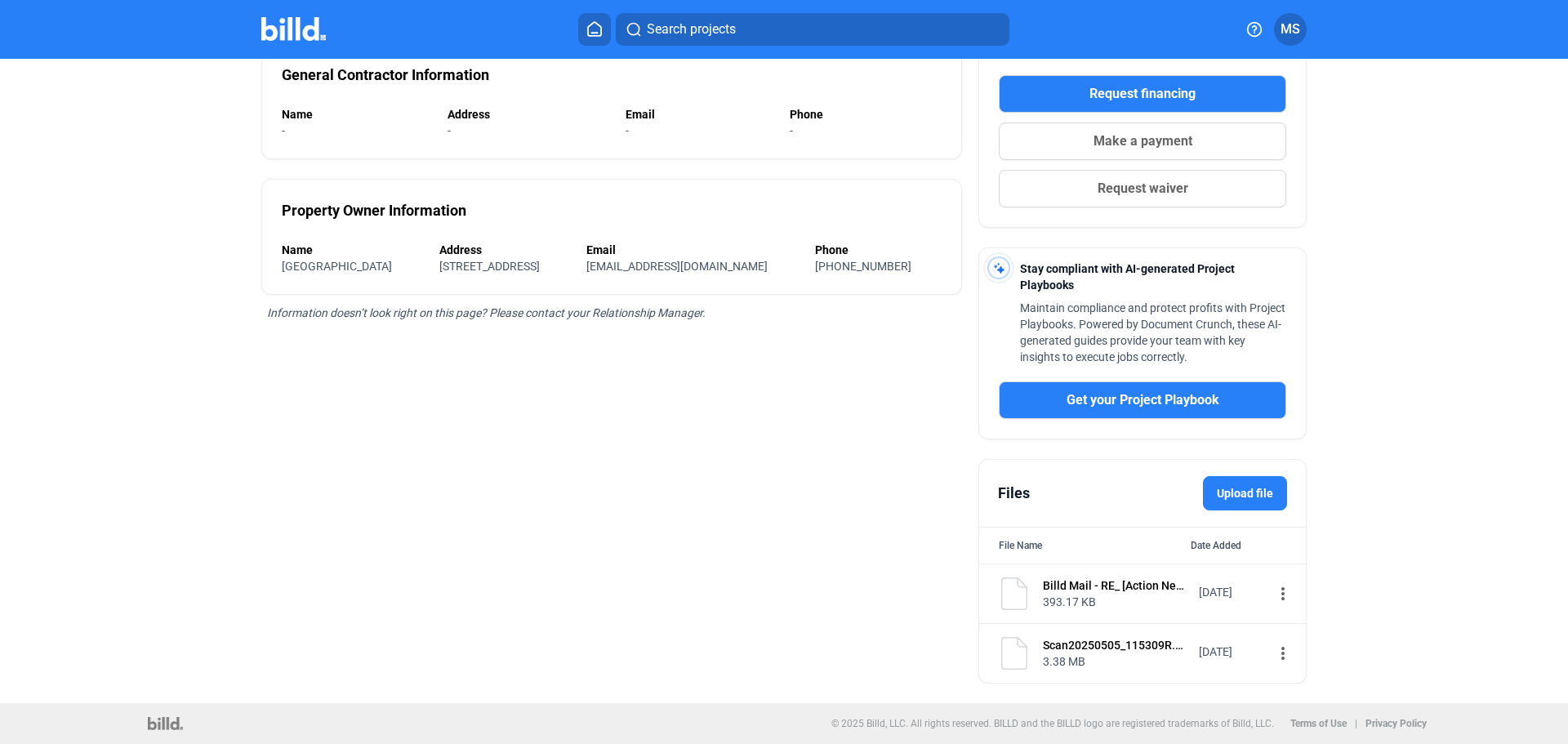
click at [1273, 654] on mat-icon "more_vert" at bounding box center [1282, 653] width 20 height 20
click at [1310, 673] on div "View" at bounding box center [1376, 682] width 202 height 39
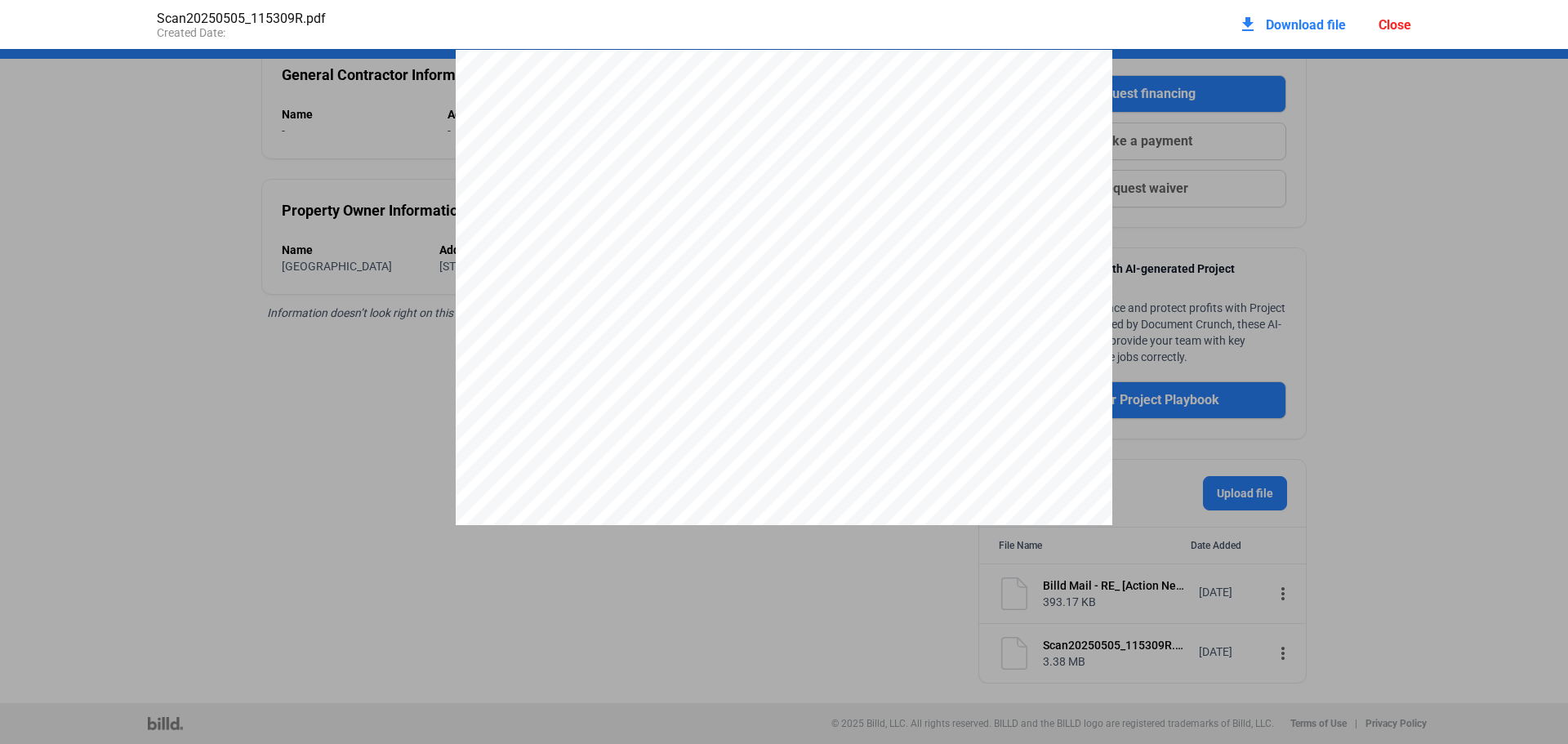
scroll to position [8, 0]
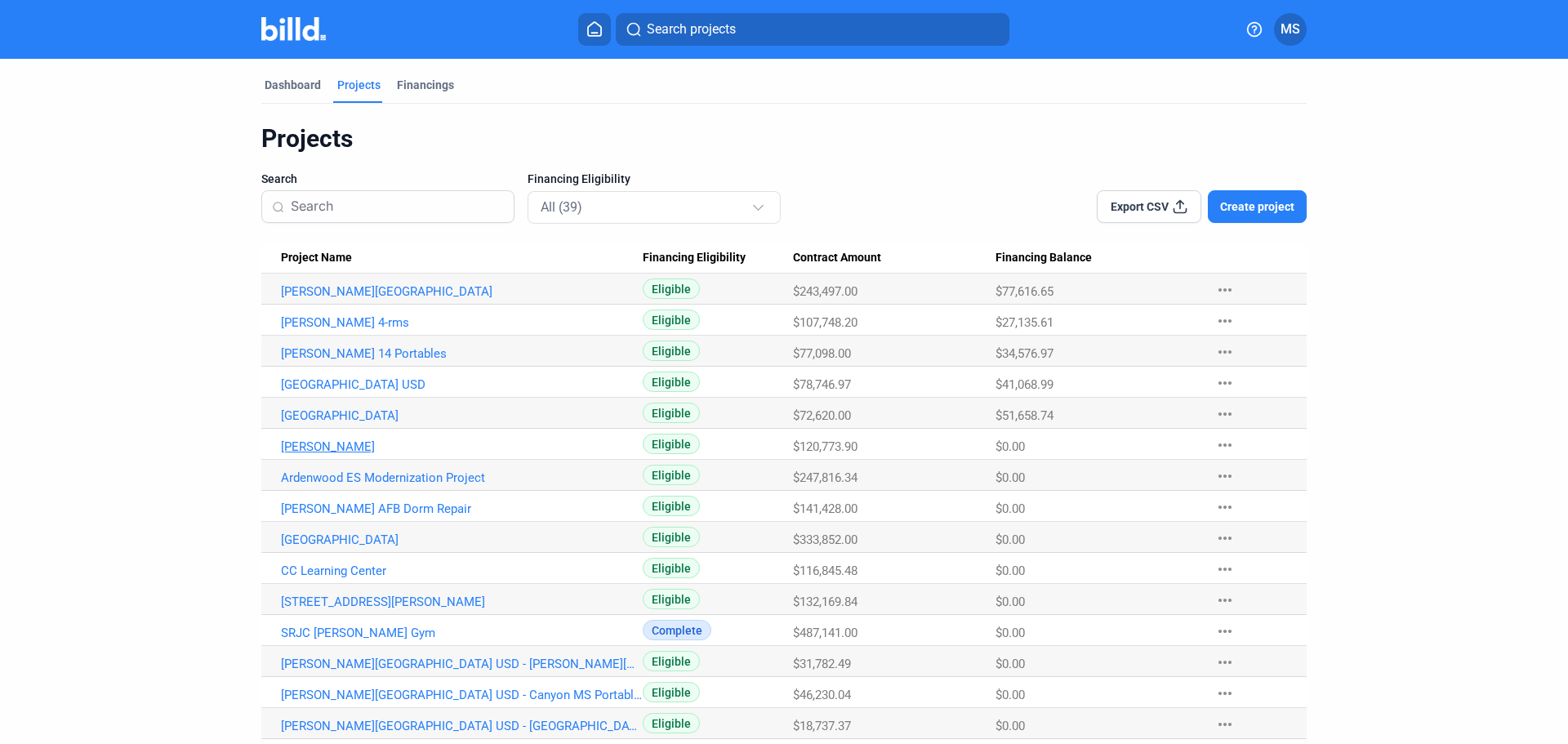
click at [326, 443] on link "[PERSON_NAME]" at bounding box center [462, 447] width 362 height 15
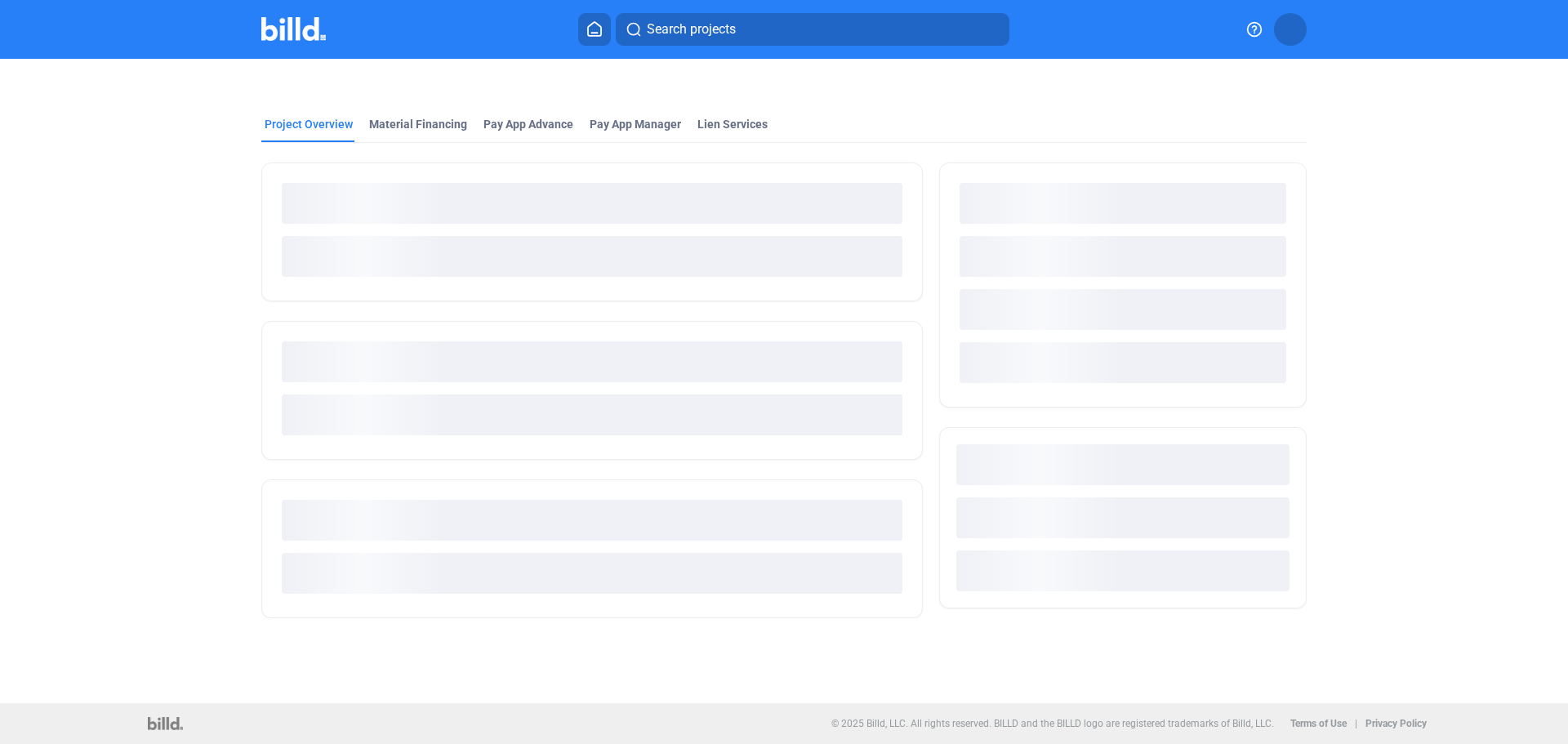
click at [317, 446] on ngx-skeleton-loader at bounding box center [592, 412] width 620 height 67
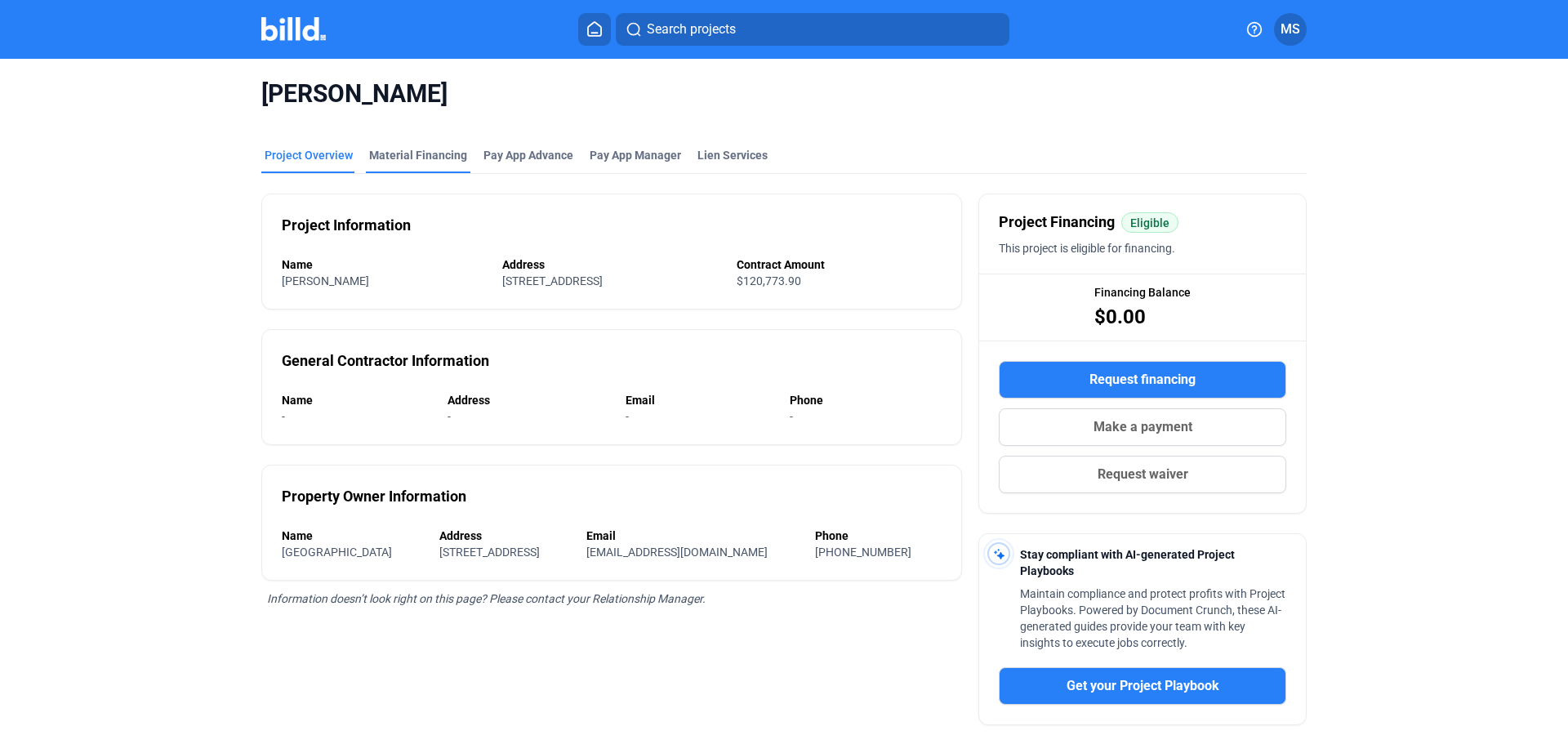
click at [397, 150] on div "Material Financing" at bounding box center [418, 155] width 98 height 16
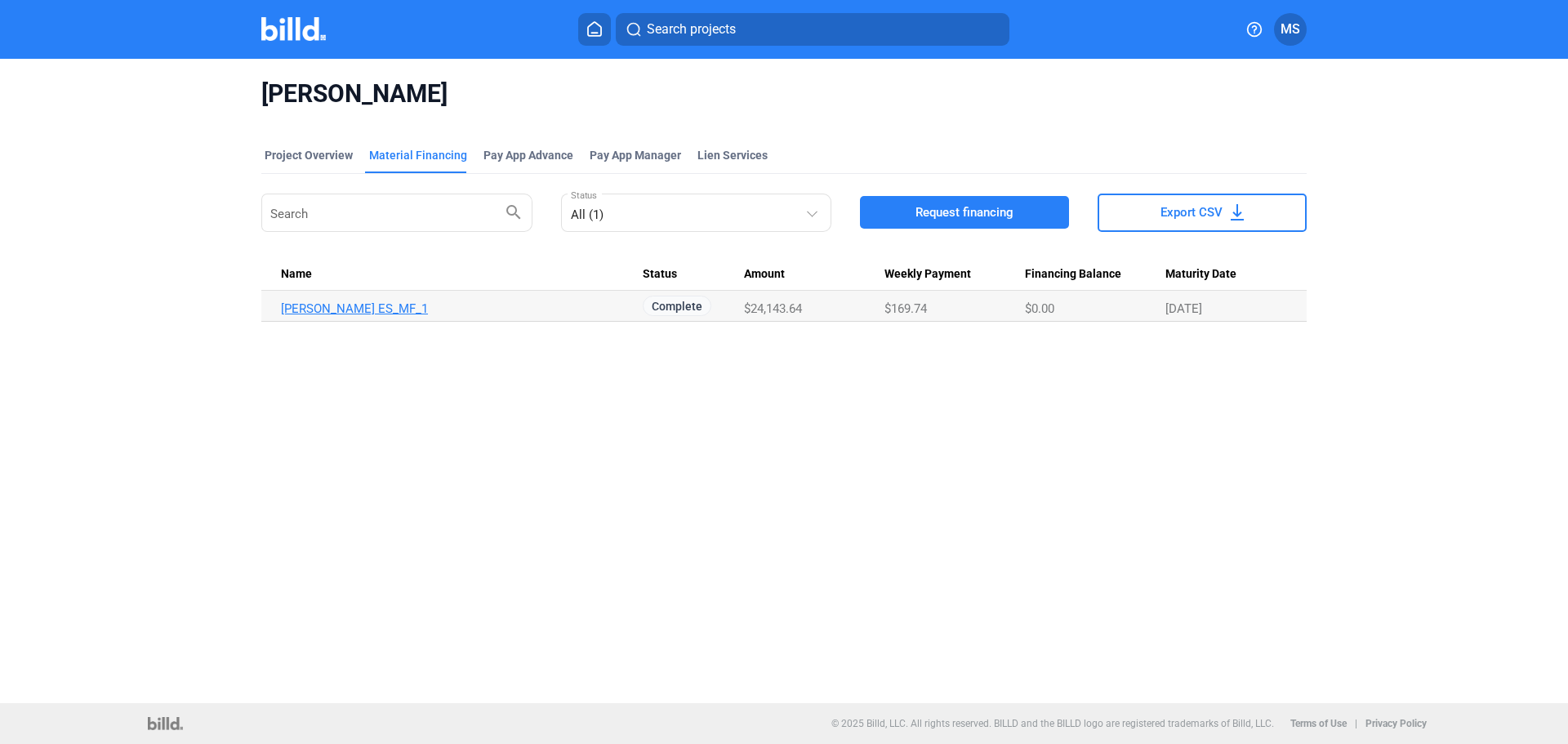
click at [318, 307] on link "[PERSON_NAME] ES_MF_1" at bounding box center [462, 308] width 362 height 15
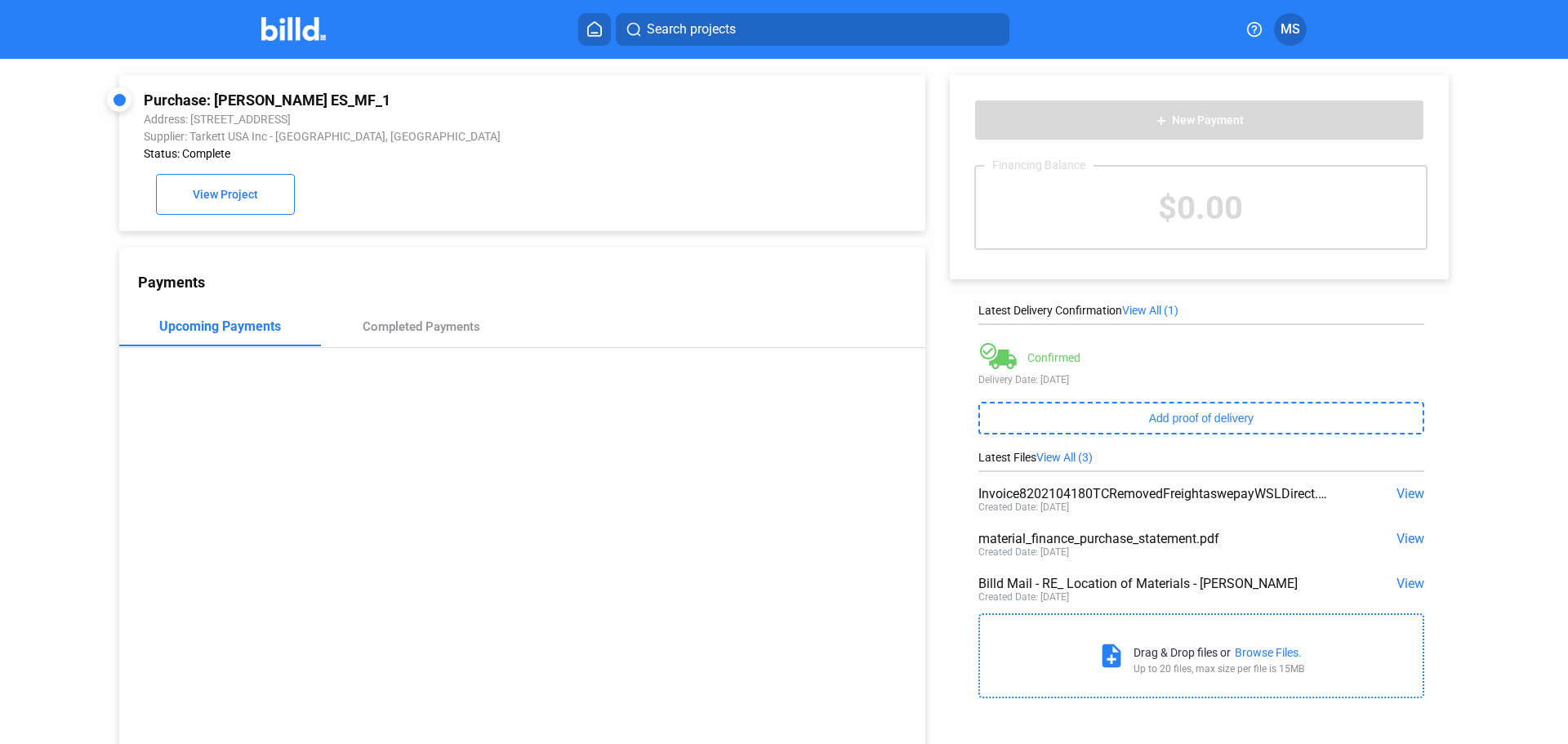
click at [1396, 486] on span "View" at bounding box center [1411, 493] width 28 height 16
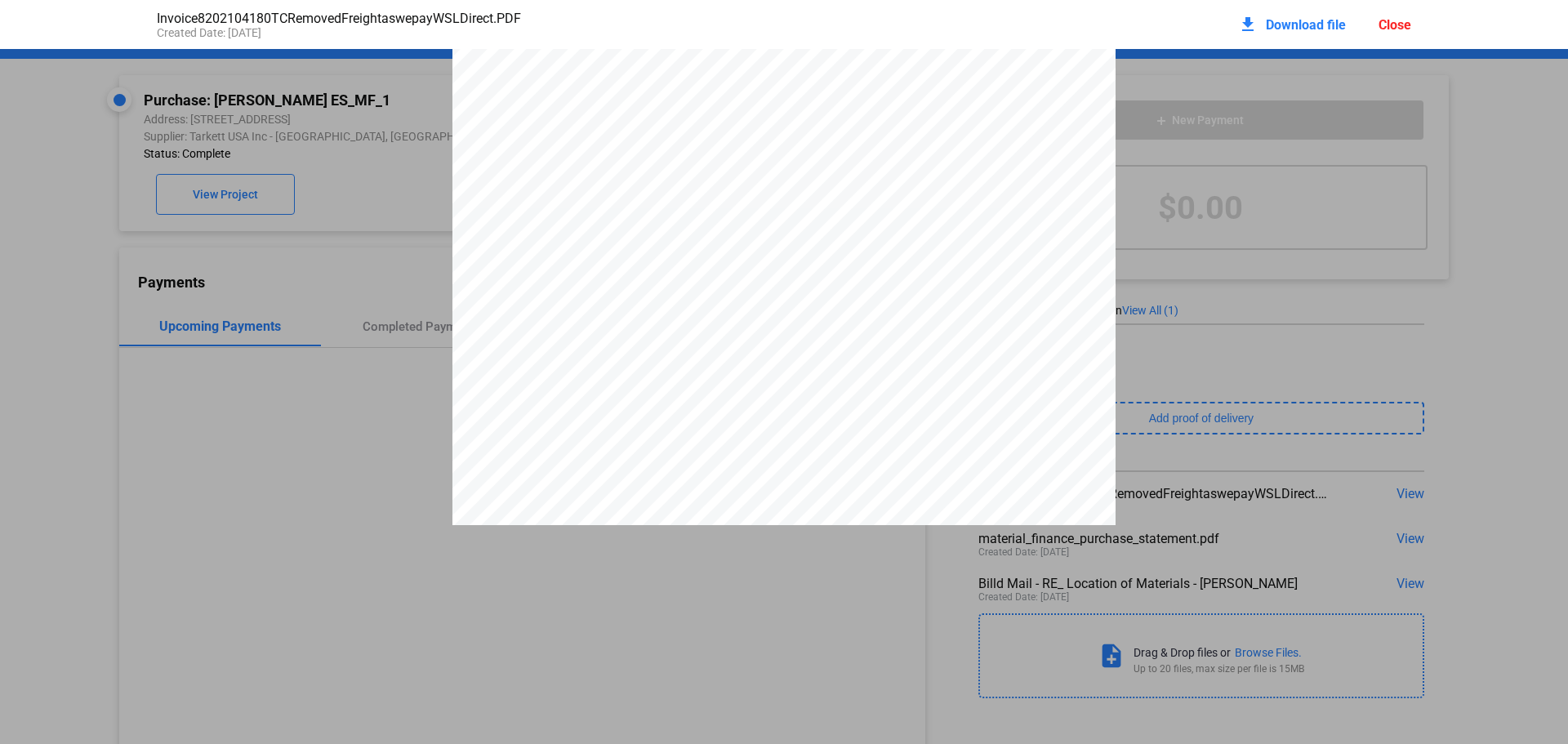
scroll to position [2139, 0]
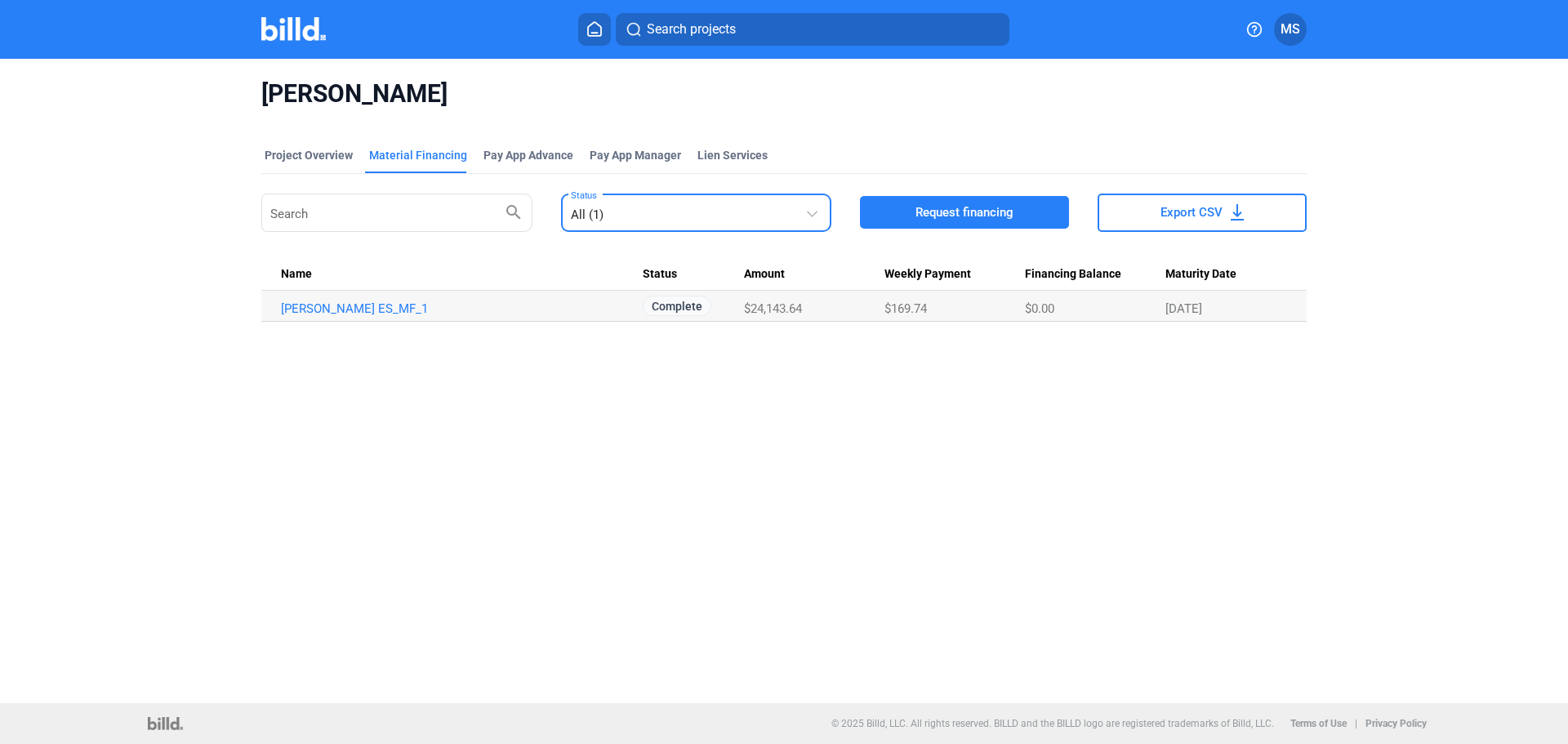
click at [603, 212] on mat-select-trigger "All (1)" at bounding box center [587, 215] width 33 height 15
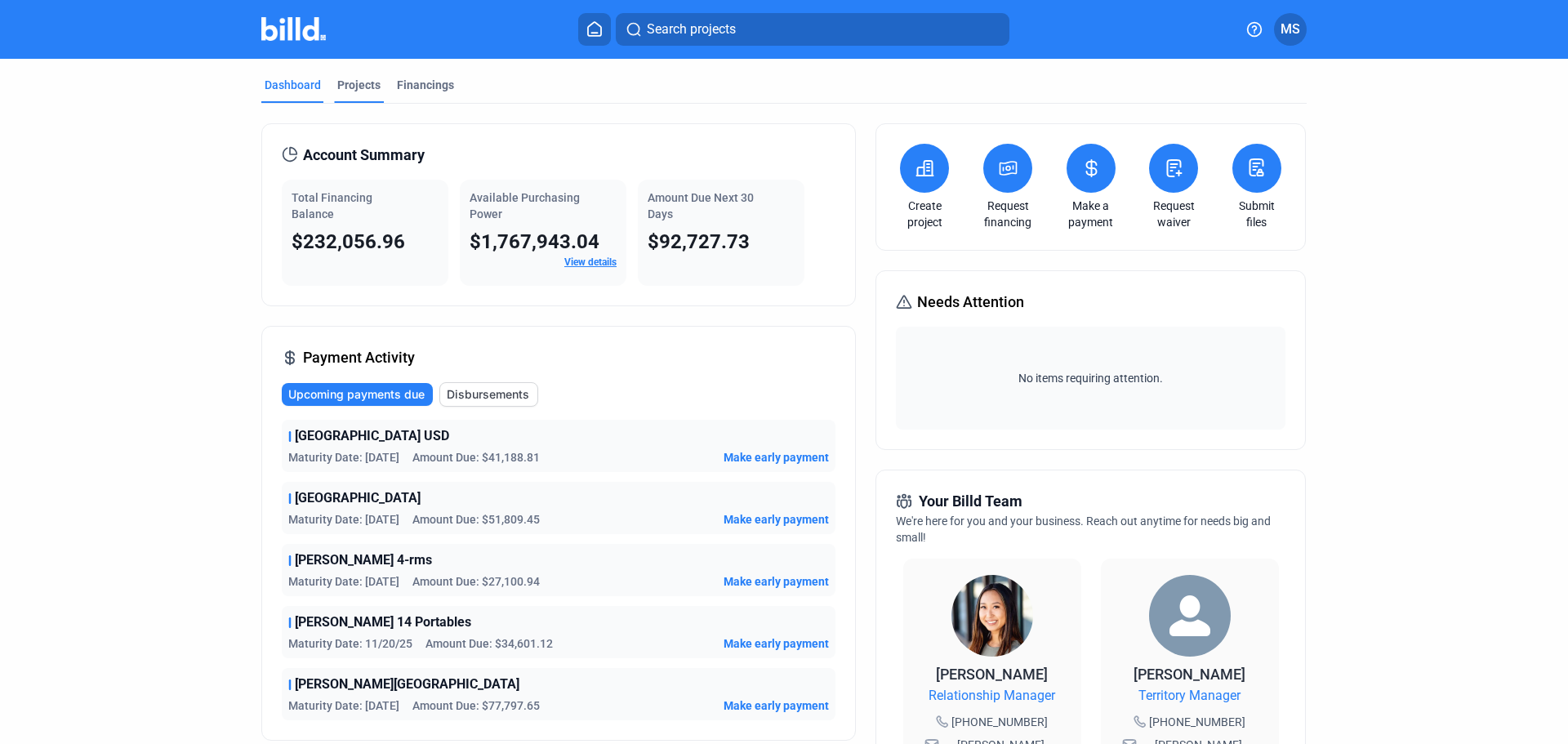
click at [364, 91] on div "Projects" at bounding box center [359, 84] width 43 height 16
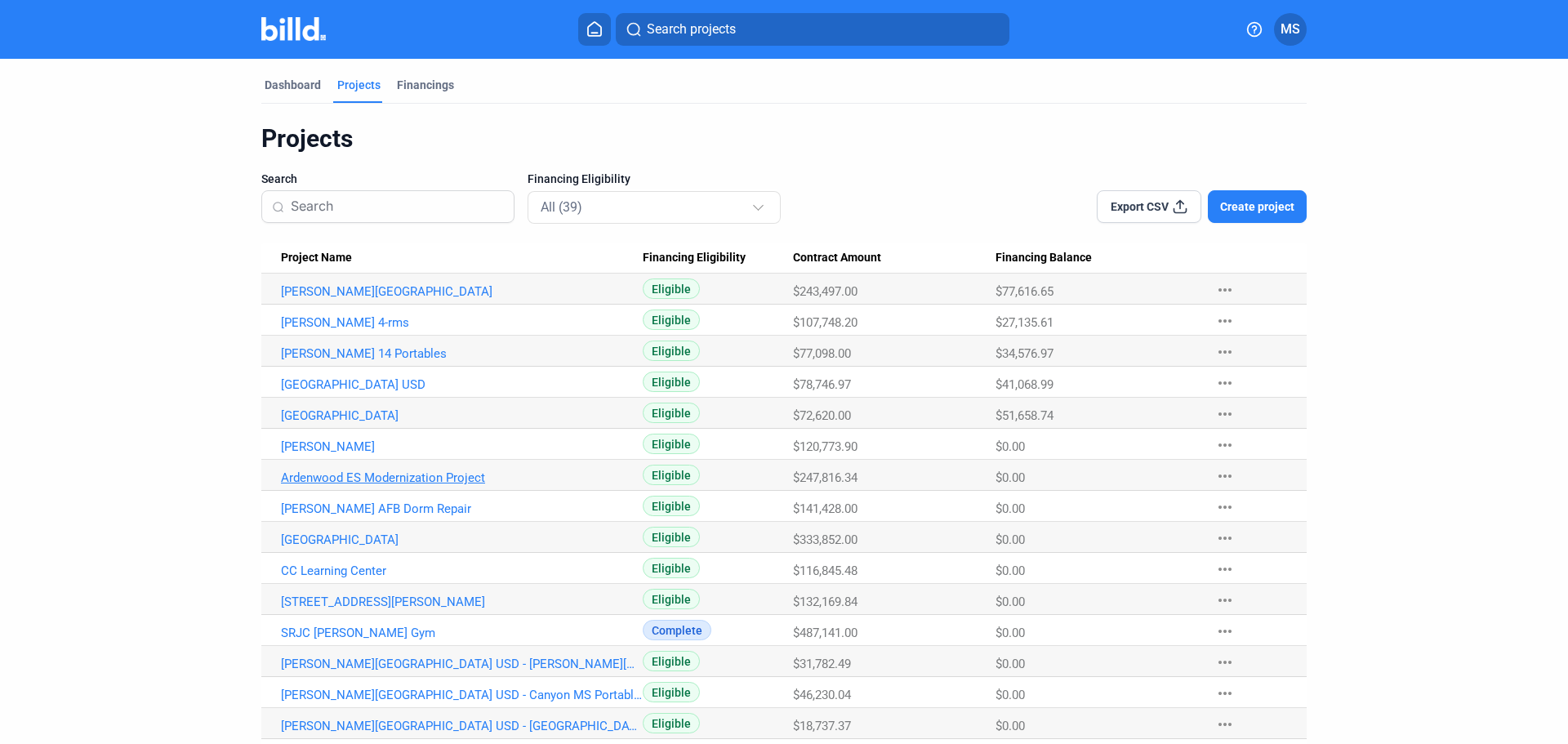
click at [358, 479] on link "Ardenwood ES Modernization Project" at bounding box center [462, 478] width 362 height 15
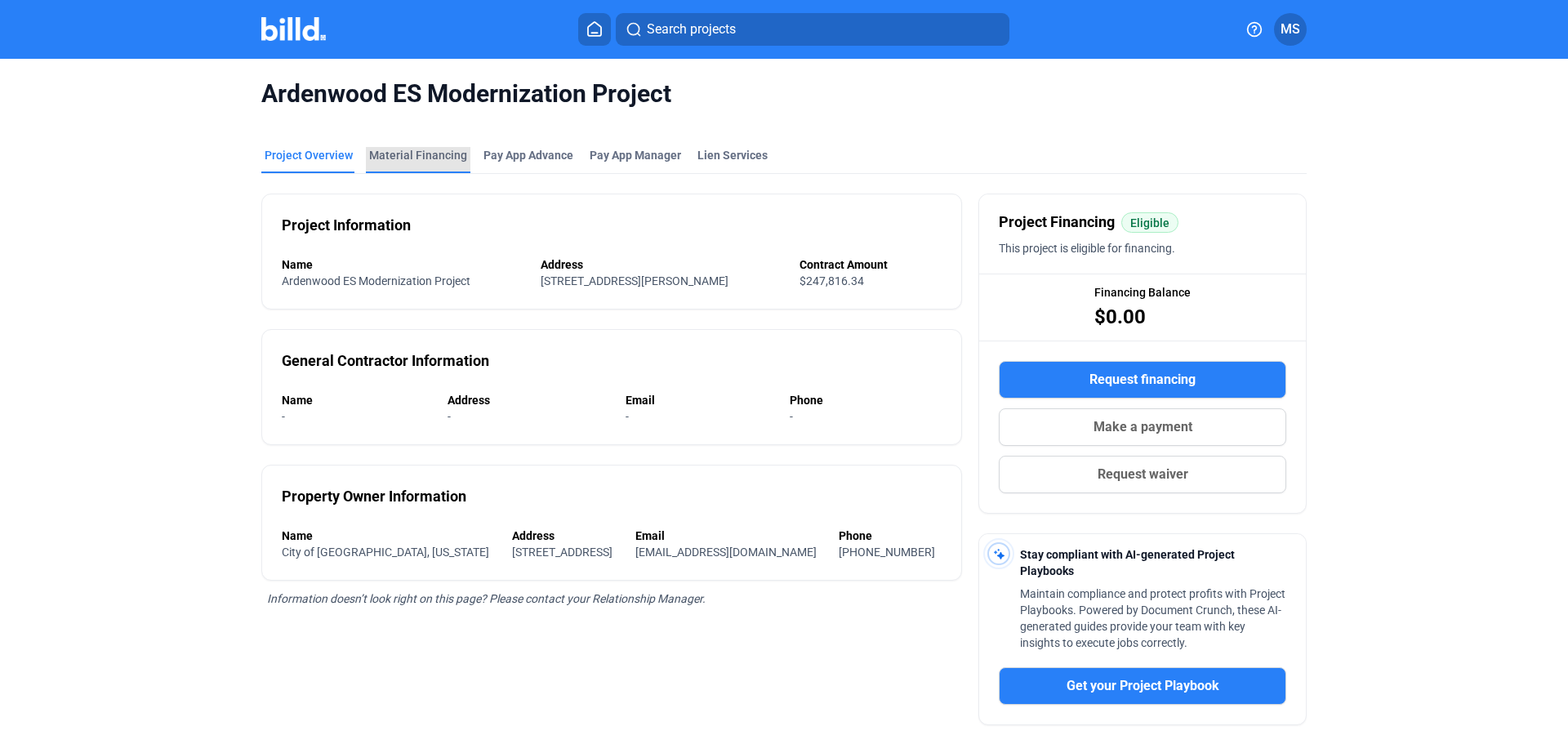
click at [417, 153] on div "Material Financing" at bounding box center [418, 155] width 98 height 16
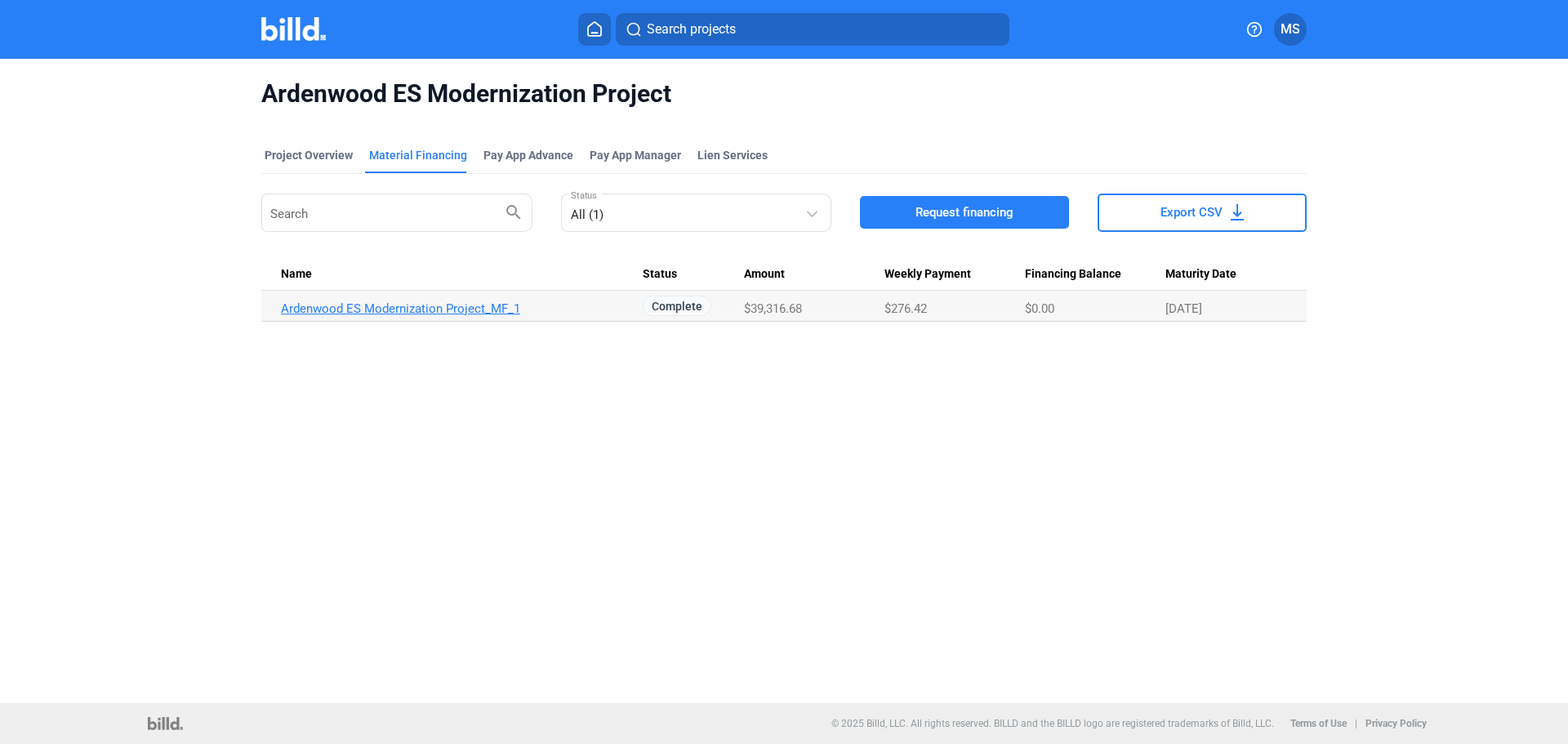
click at [366, 314] on link "Ardenwood ES Modernization Project_MF_1" at bounding box center [462, 308] width 362 height 15
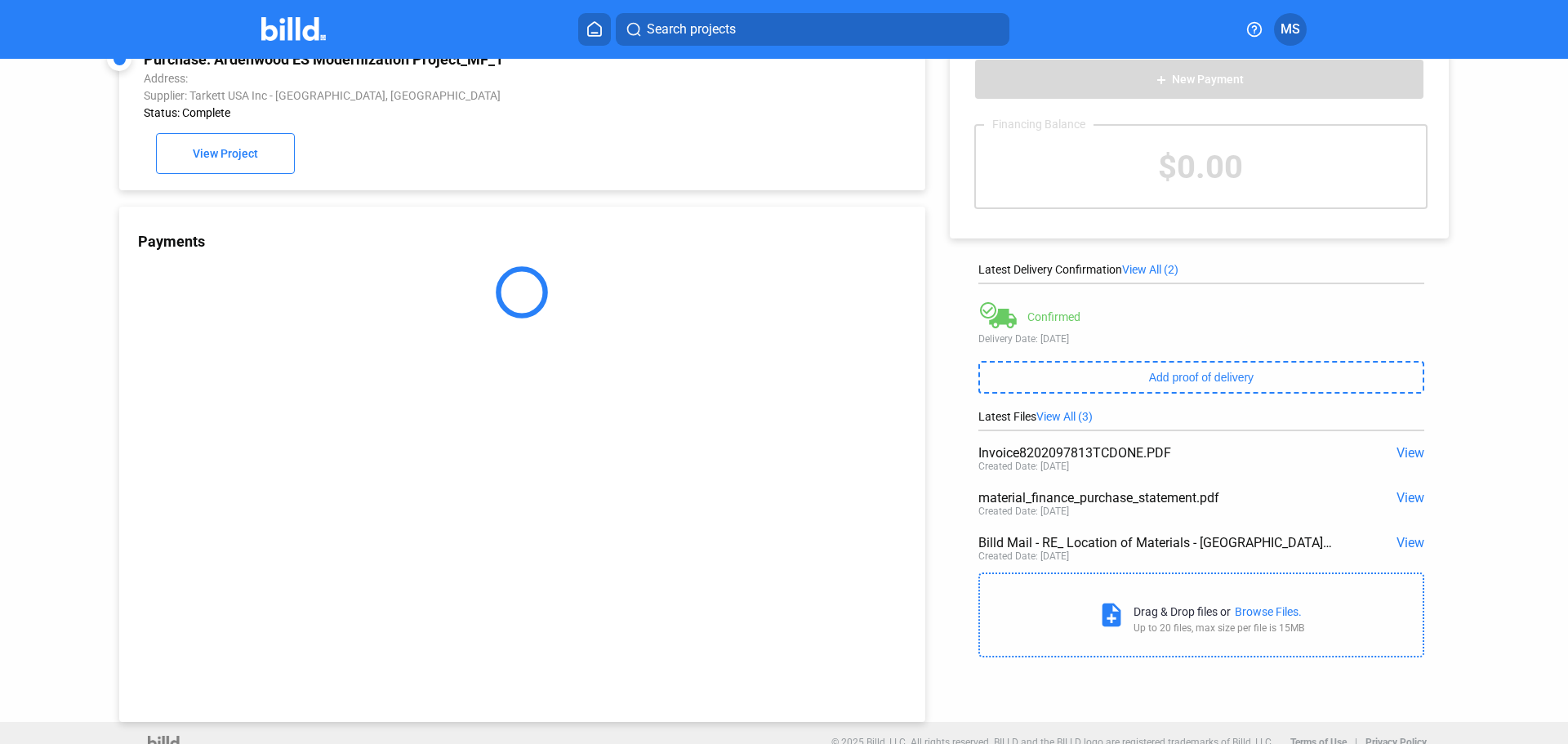
scroll to position [63, 0]
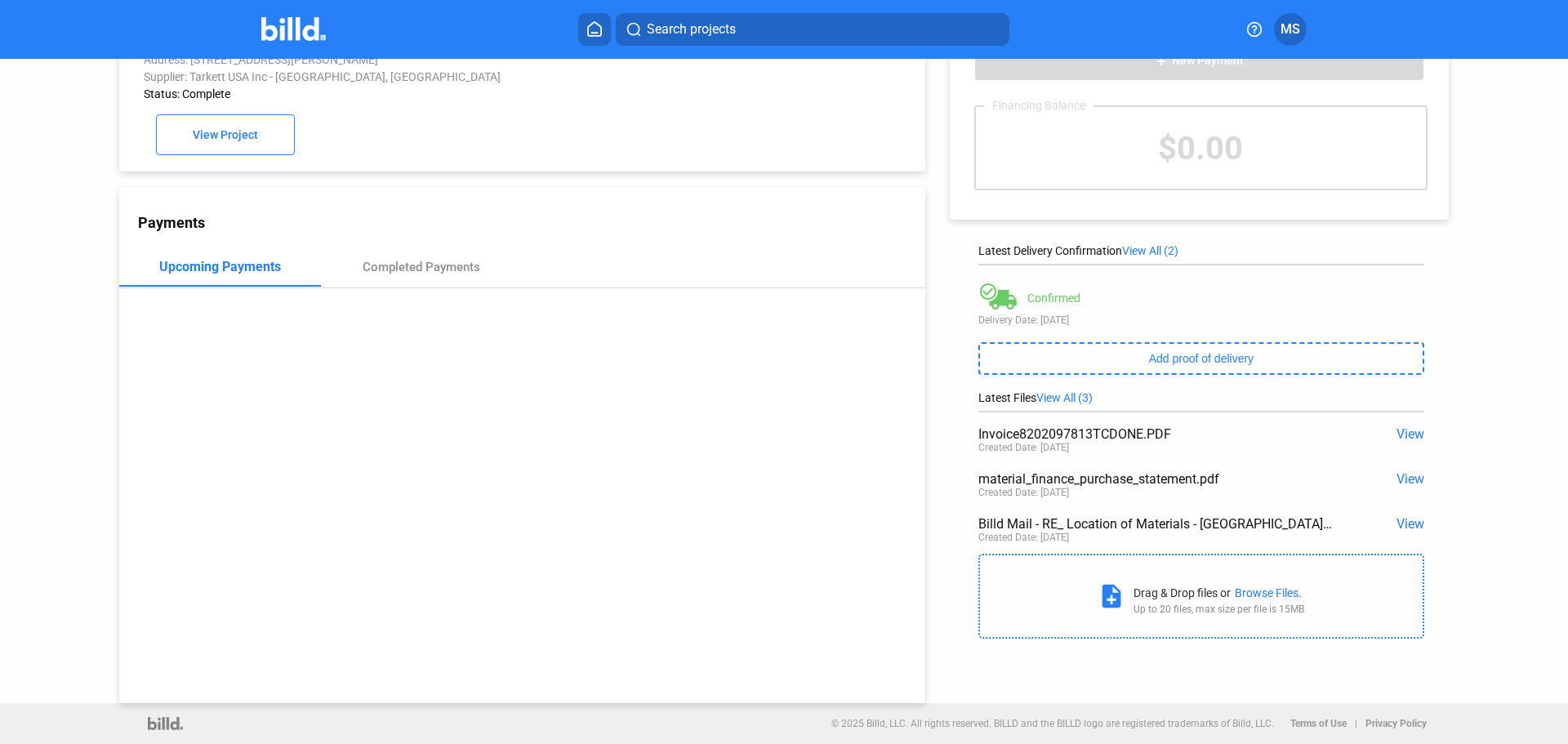
click at [1401, 427] on span "View" at bounding box center [1411, 434] width 28 height 16
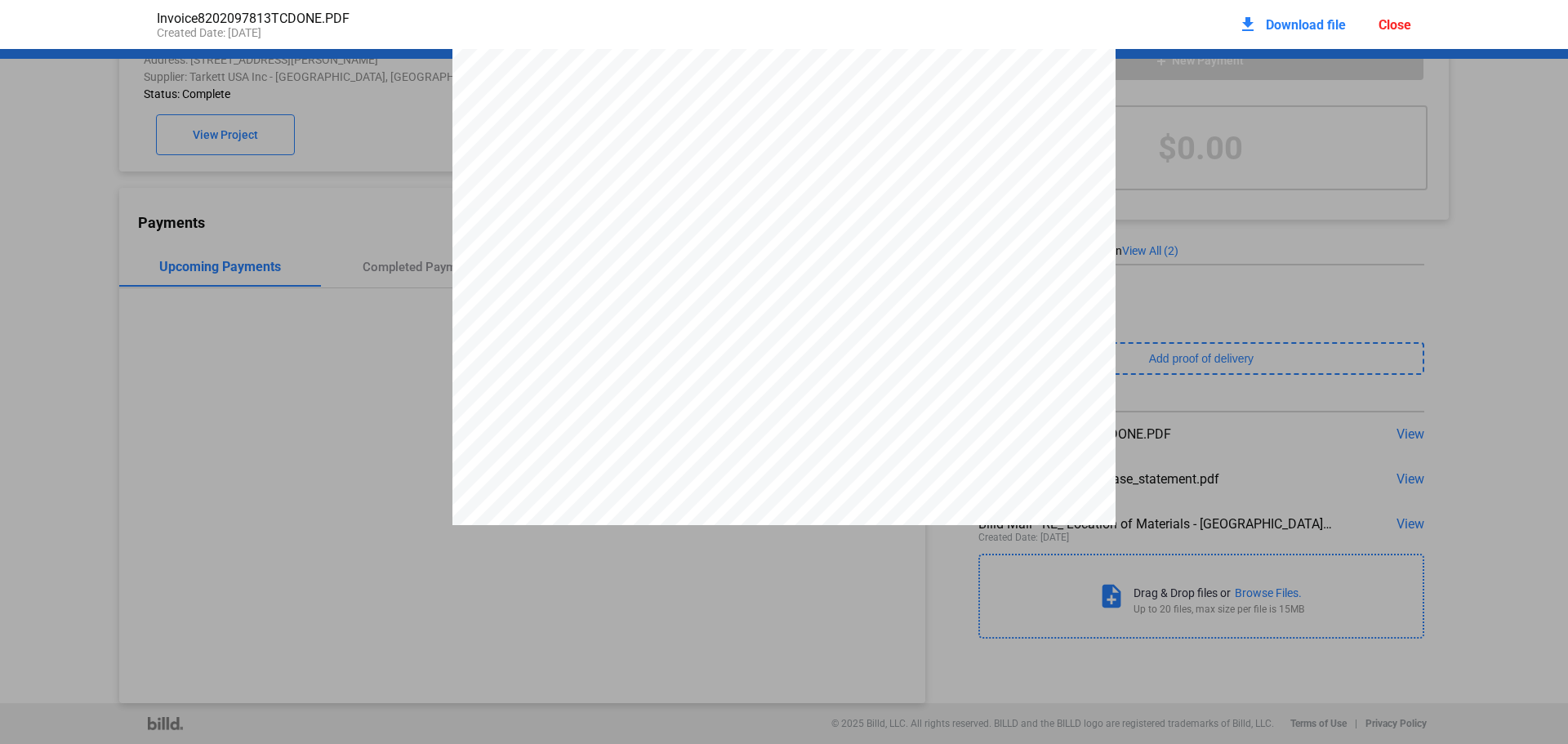
scroll to position [253, 0]
